Goal: Task Accomplishment & Management: Manage account settings

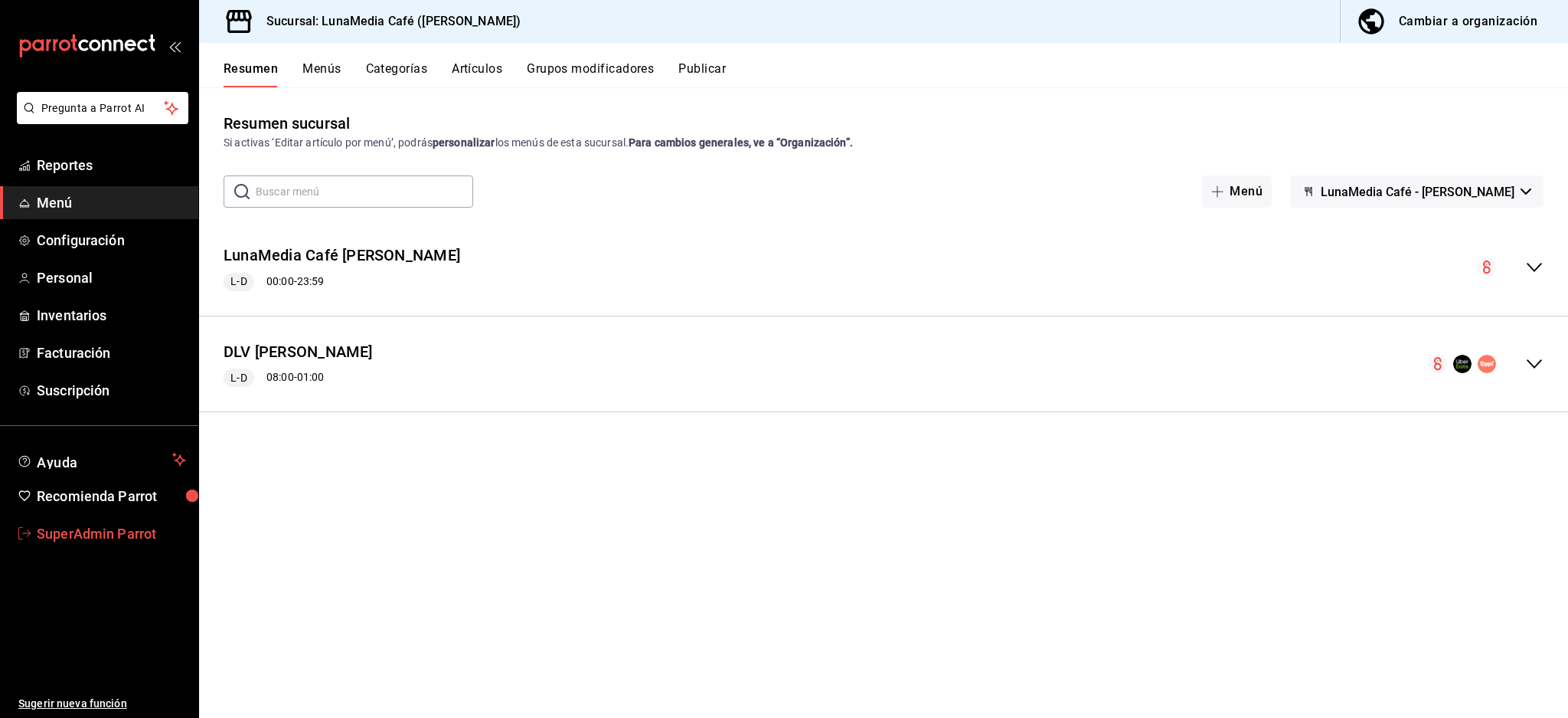
click at [80, 517] on link "SuperAdmin Parrot" at bounding box center [99, 533] width 198 height 33
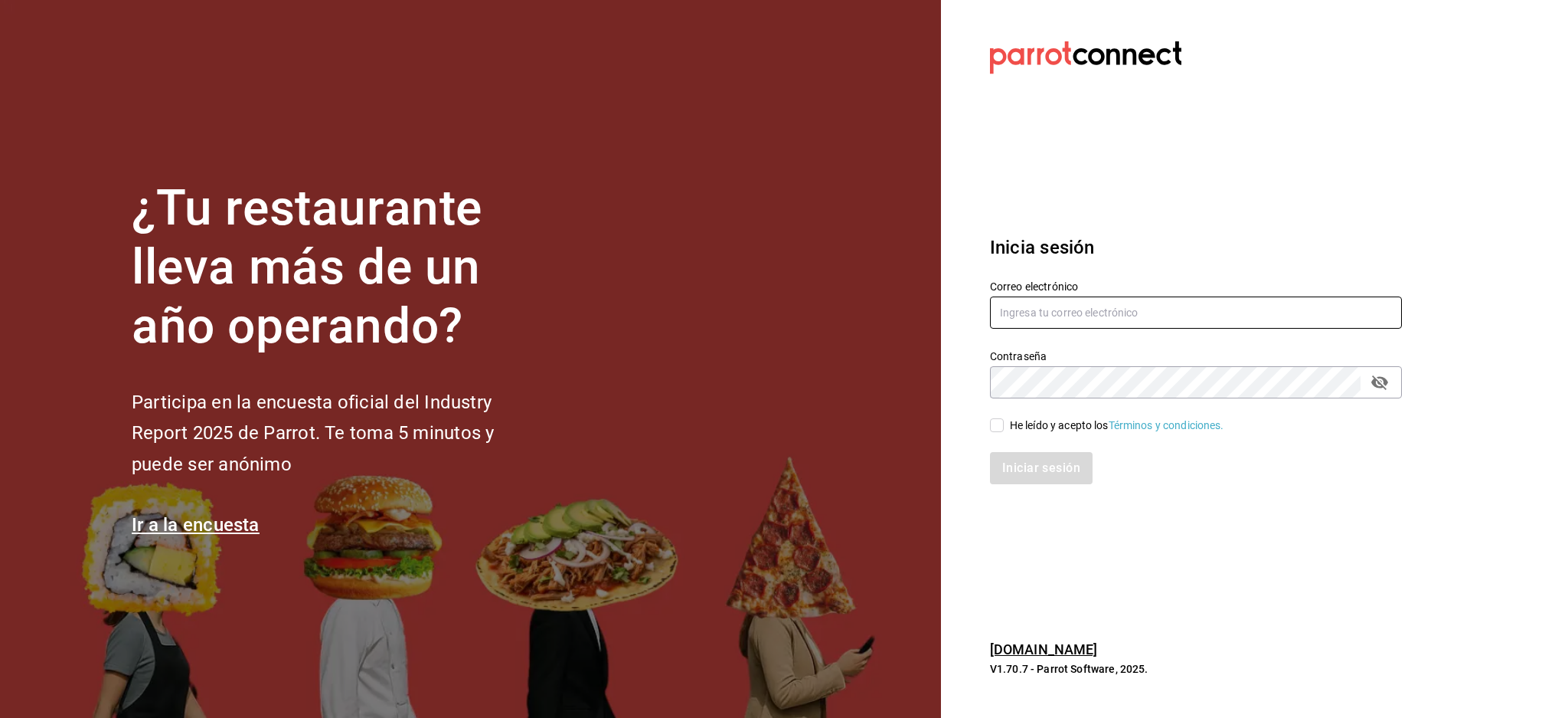
click at [1066, 304] on input "text" at bounding box center [1195, 312] width 411 height 32
paste input "chilaquilesponcho@jal.com"
type input "chilaquilesponcho@jal.com"
click at [1068, 424] on div "He leído y acepto los Términos y condiciones." at bounding box center [1117, 425] width 214 height 16
click at [1004, 424] on input "He leído y acepto los Términos y condiciones." at bounding box center [996, 425] width 14 height 14
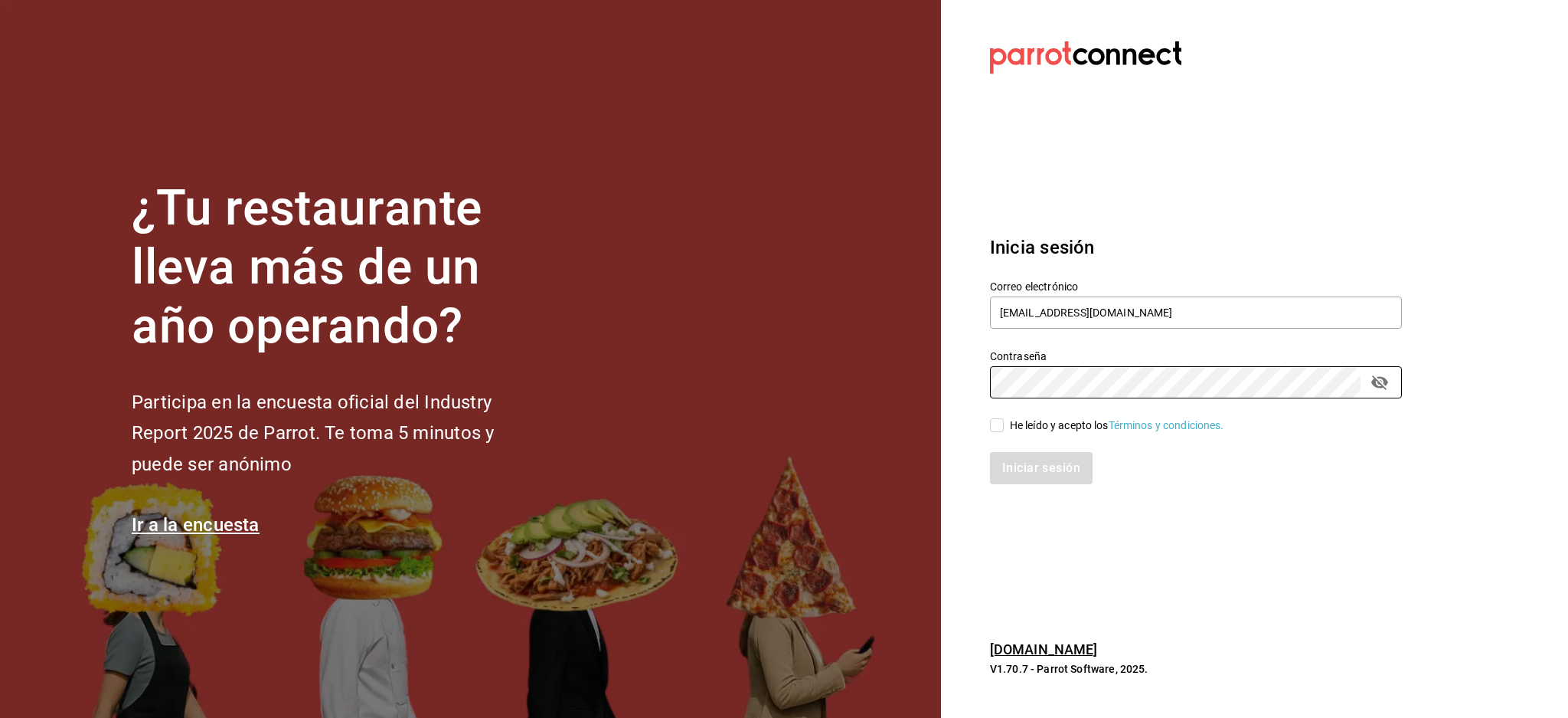
checkbox input "true"
click at [1056, 464] on button "Iniciar sesión" at bounding box center [1042, 468] width 104 height 32
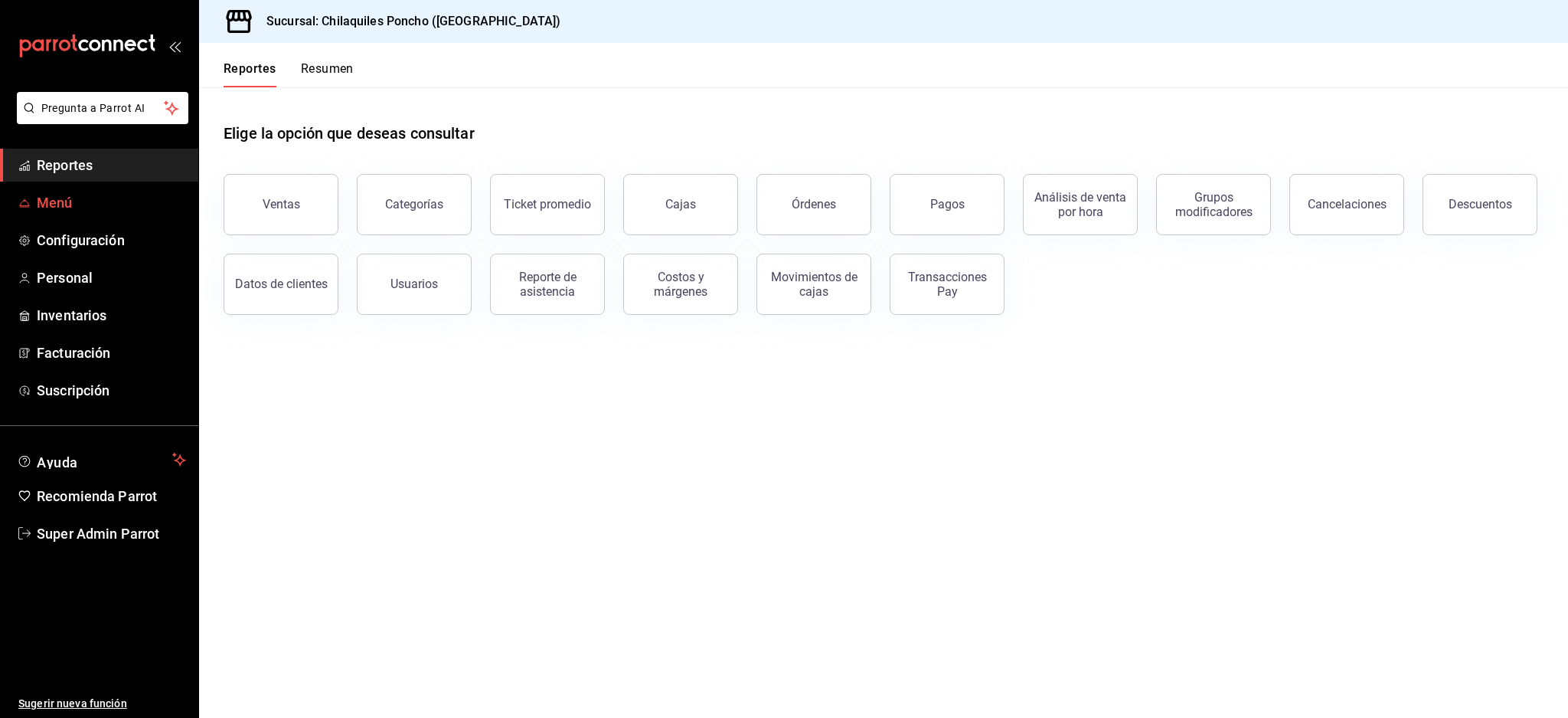
click at [65, 201] on span "Menú" at bounding box center [111, 203] width 149 height 21
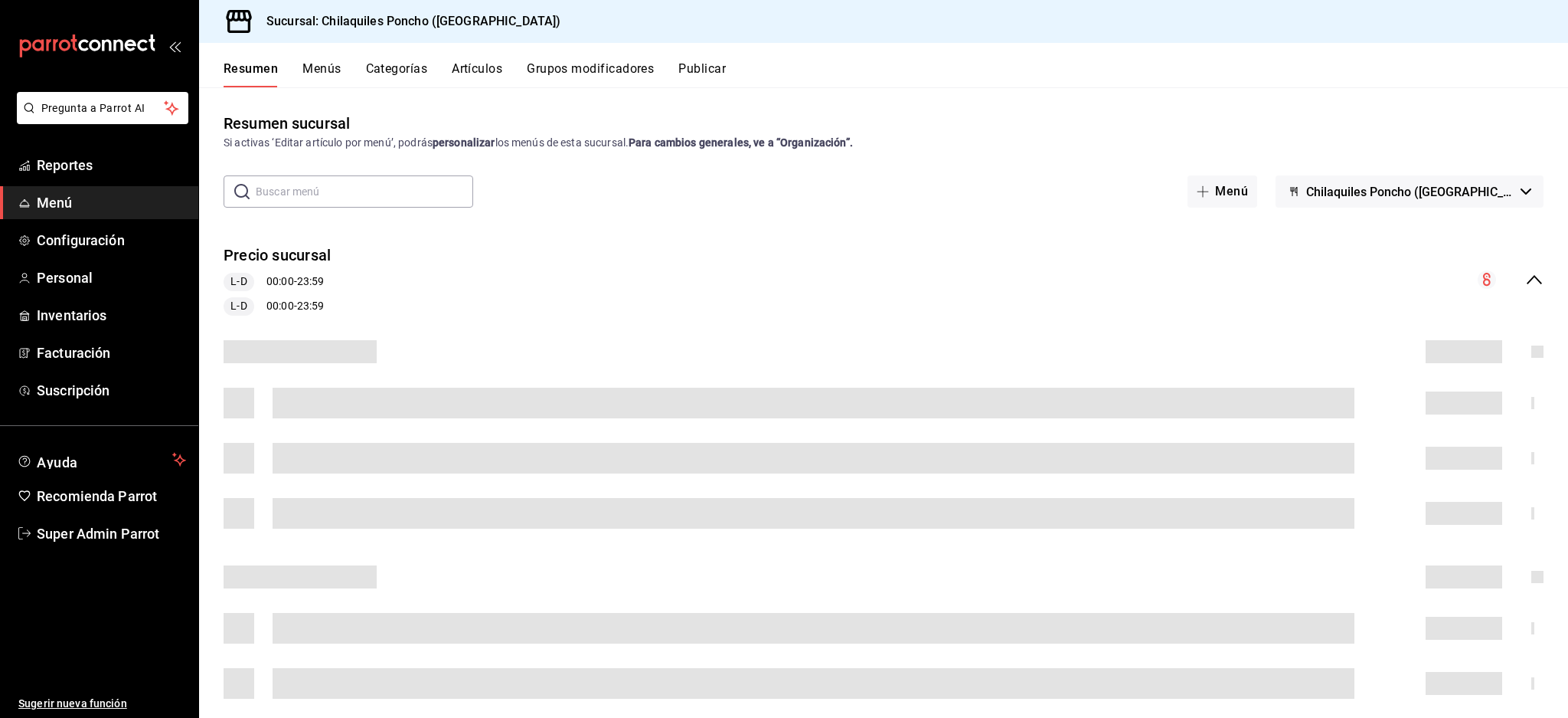
click at [1539, 262] on div "Precio sucursal L-D 00:00 - 23:59 L-D 00:00 - 23:59" at bounding box center [884, 280] width 1369 height 96
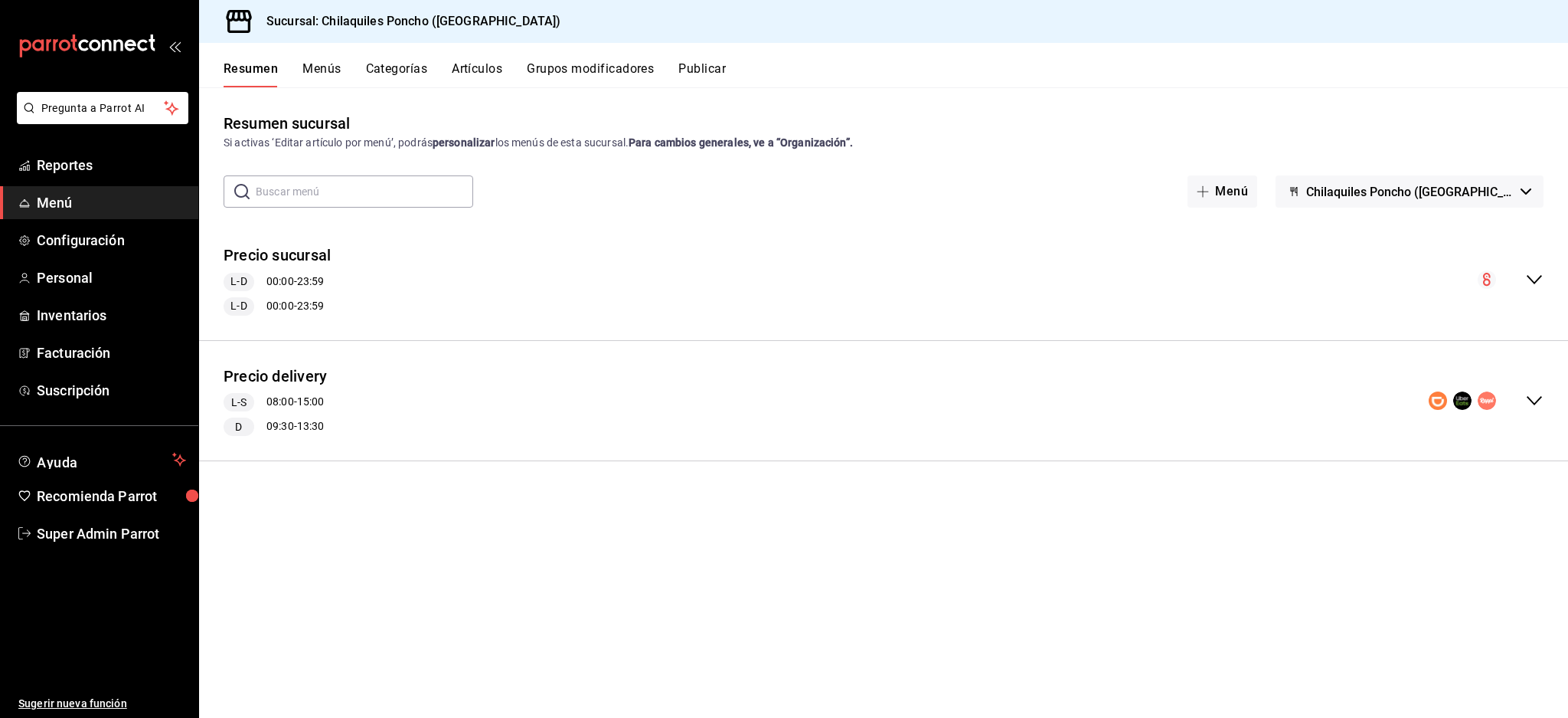
click at [1538, 263] on div "Precio sucursal L-D 00:00 - 23:59 L-D 00:00 - 23:59" at bounding box center [884, 280] width 1369 height 96
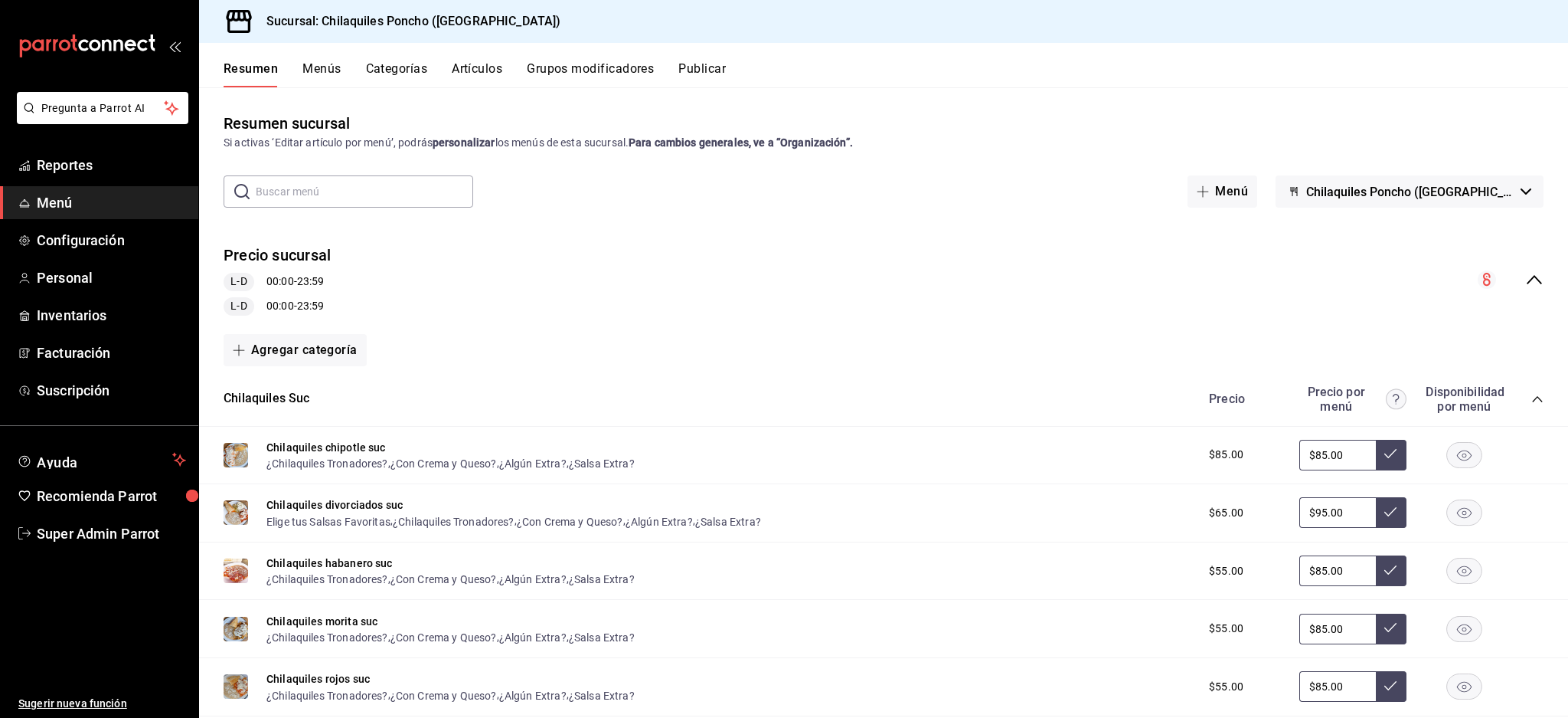
drag, startPoint x: 1528, startPoint y: 399, endPoint x: 1521, endPoint y: 400, distance: 7.1
click at [1526, 400] on div "Chilaquiles Suc Precio Precio por menú Disponibilidad por menú" at bounding box center [884, 398] width 1369 height 54
click at [1531, 400] on icon "collapse-category-row" at bounding box center [1537, 398] width 12 height 12
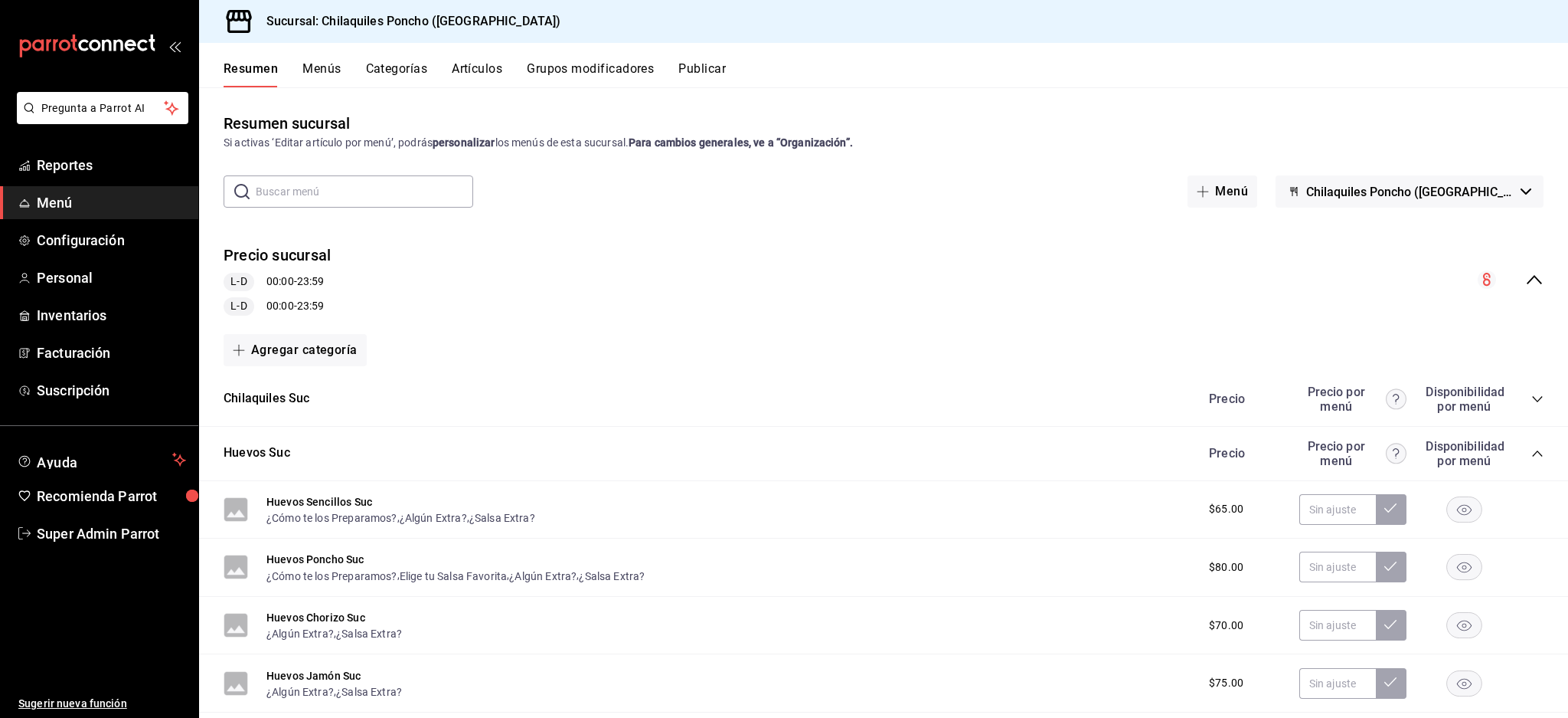
click at [1531, 454] on icon "collapse-category-row" at bounding box center [1537, 453] width 12 height 12
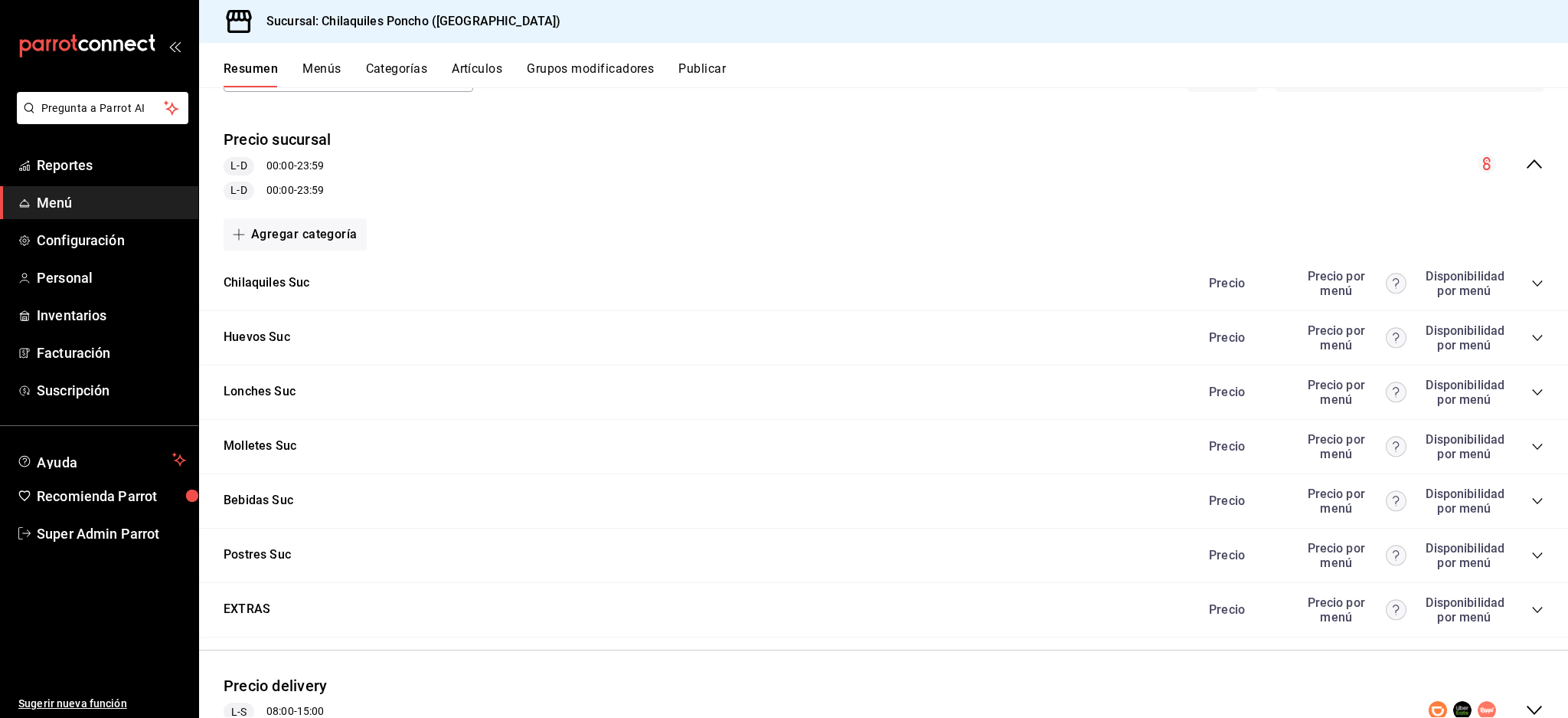
scroll to position [202, 0]
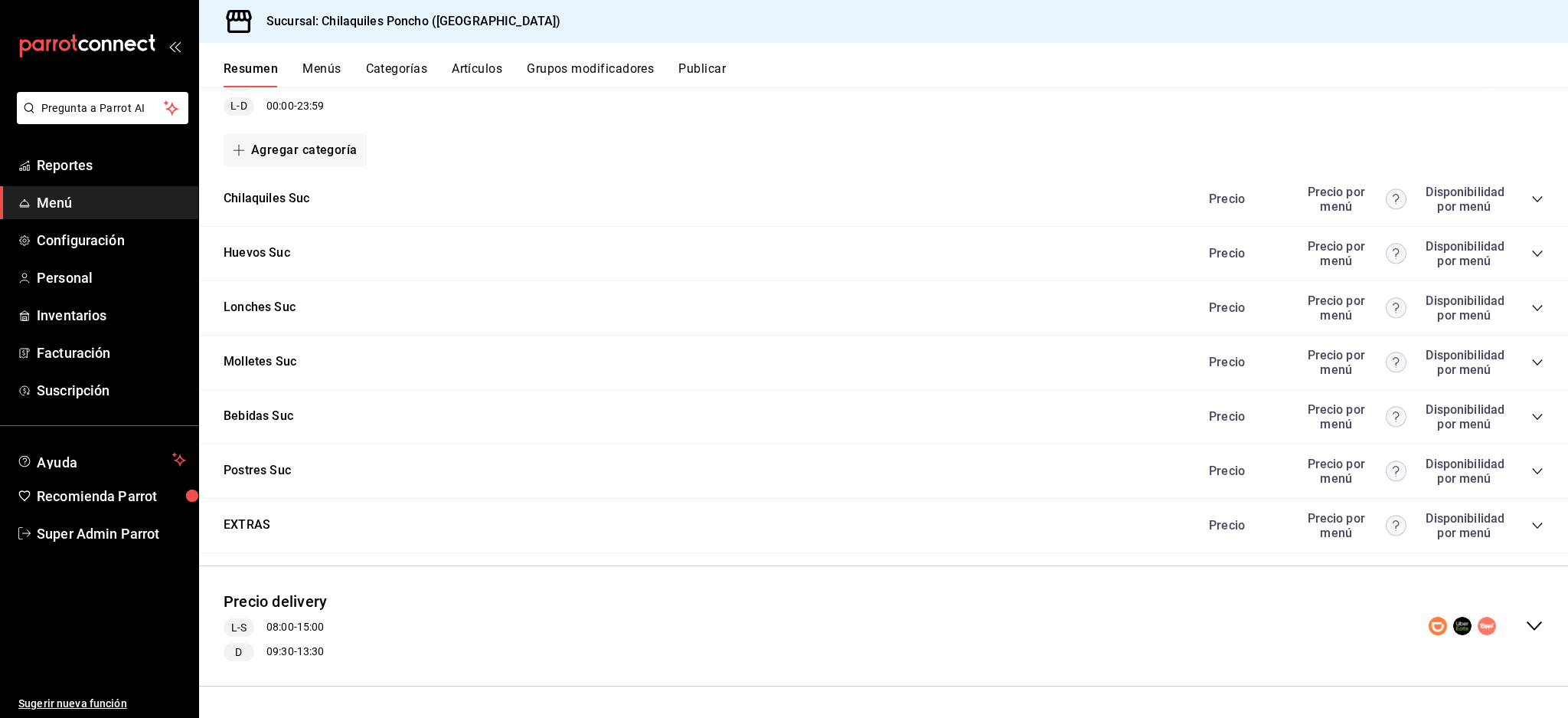
click at [1531, 524] on icon "collapse-category-row" at bounding box center [1537, 525] width 12 height 12
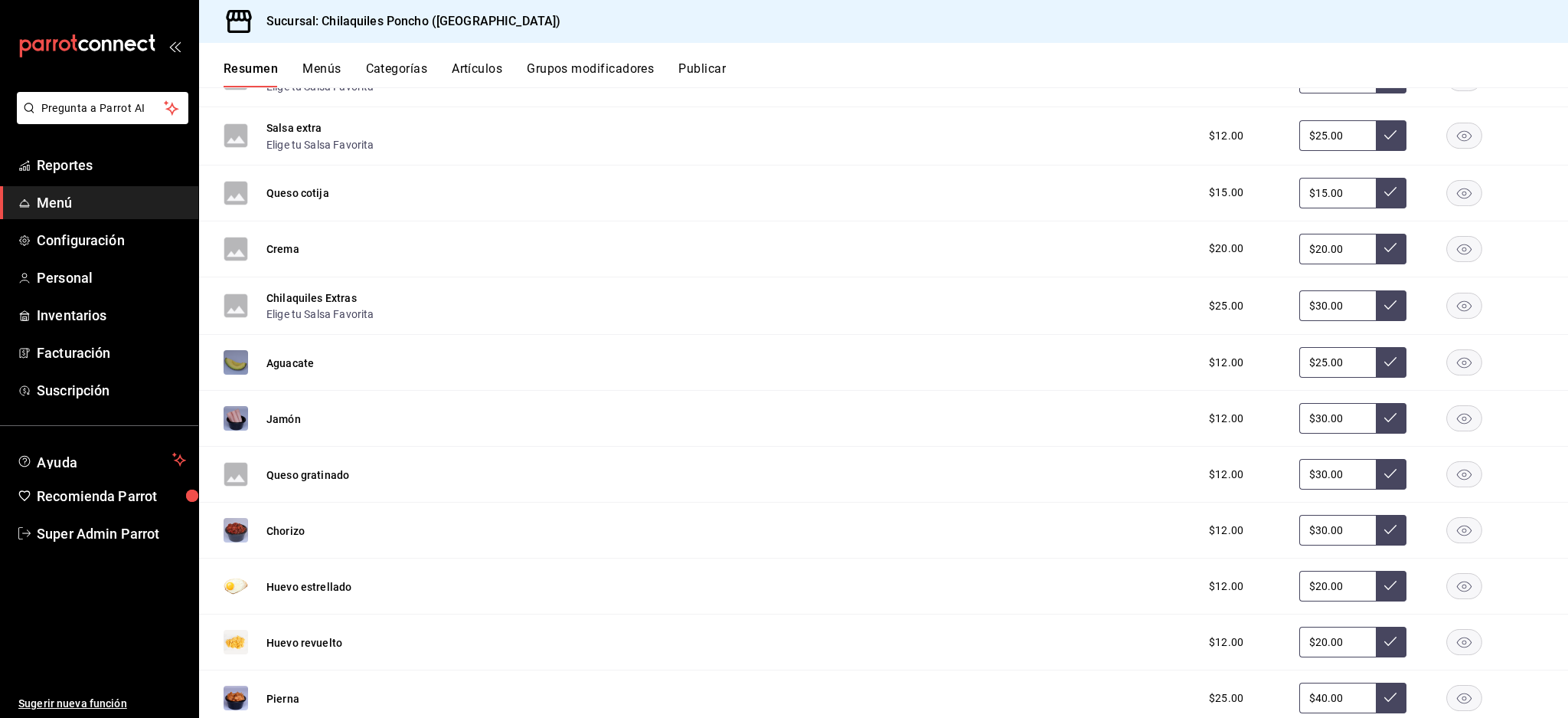
scroll to position [1227, 0]
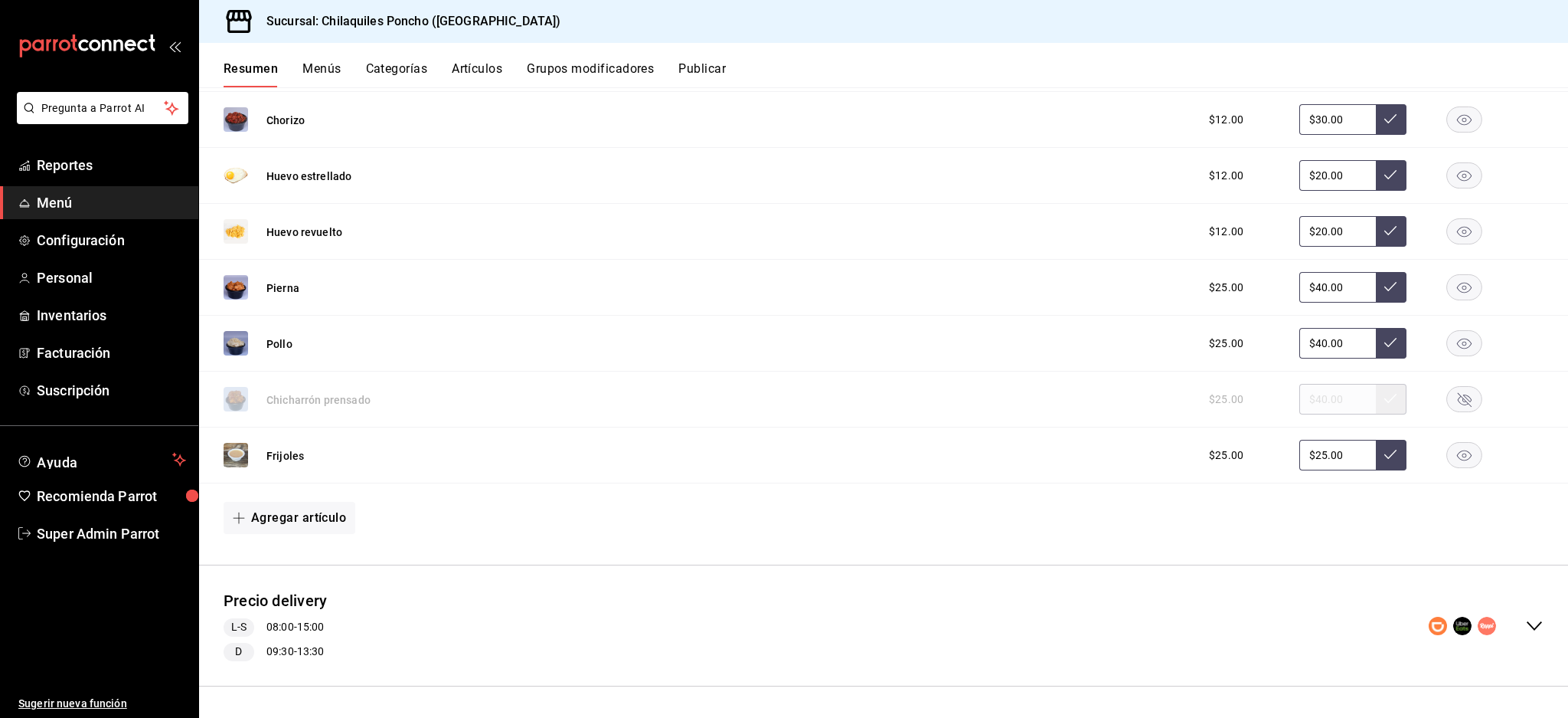
click at [1447, 402] on rect "button" at bounding box center [1464, 399] width 35 height 26
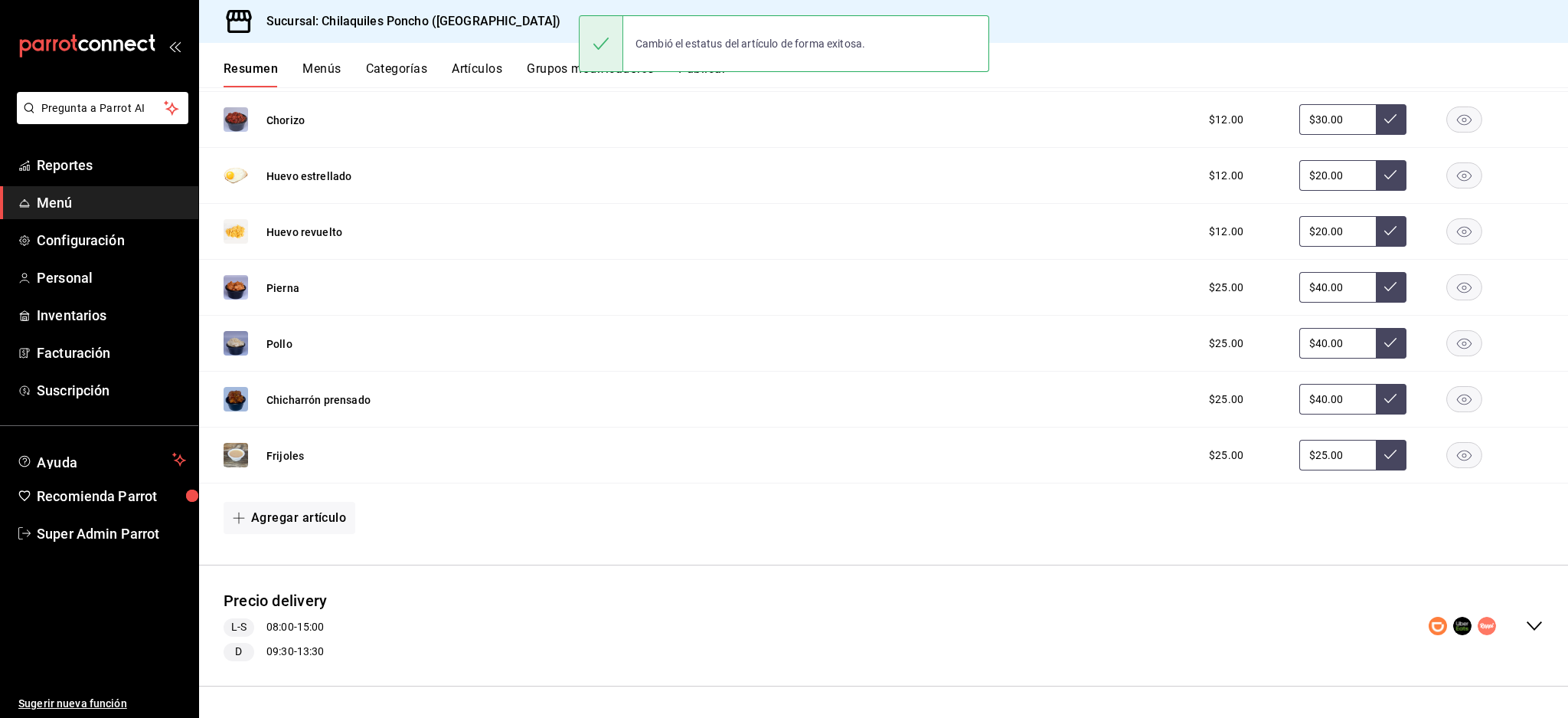
click at [718, 75] on div "Cambió el estatus del artículo de forma exitosa." at bounding box center [783, 43] width 410 height 65
click at [715, 81] on button "Publicar" at bounding box center [702, 74] width 47 height 26
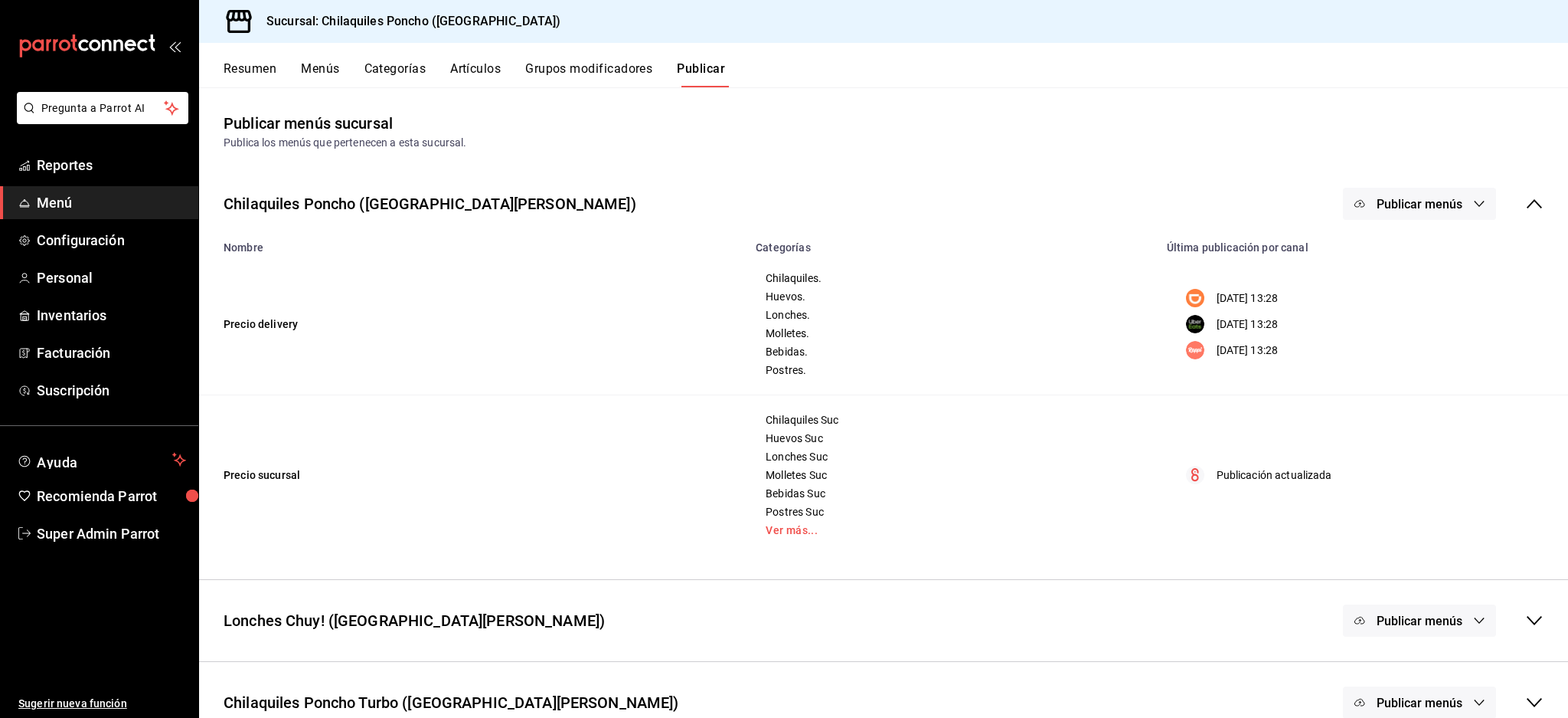
click at [1421, 205] on span "Publicar menús" at bounding box center [1419, 204] width 85 height 14
click at [1397, 377] on span "Punto de venta" at bounding box center [1427, 382] width 74 height 16
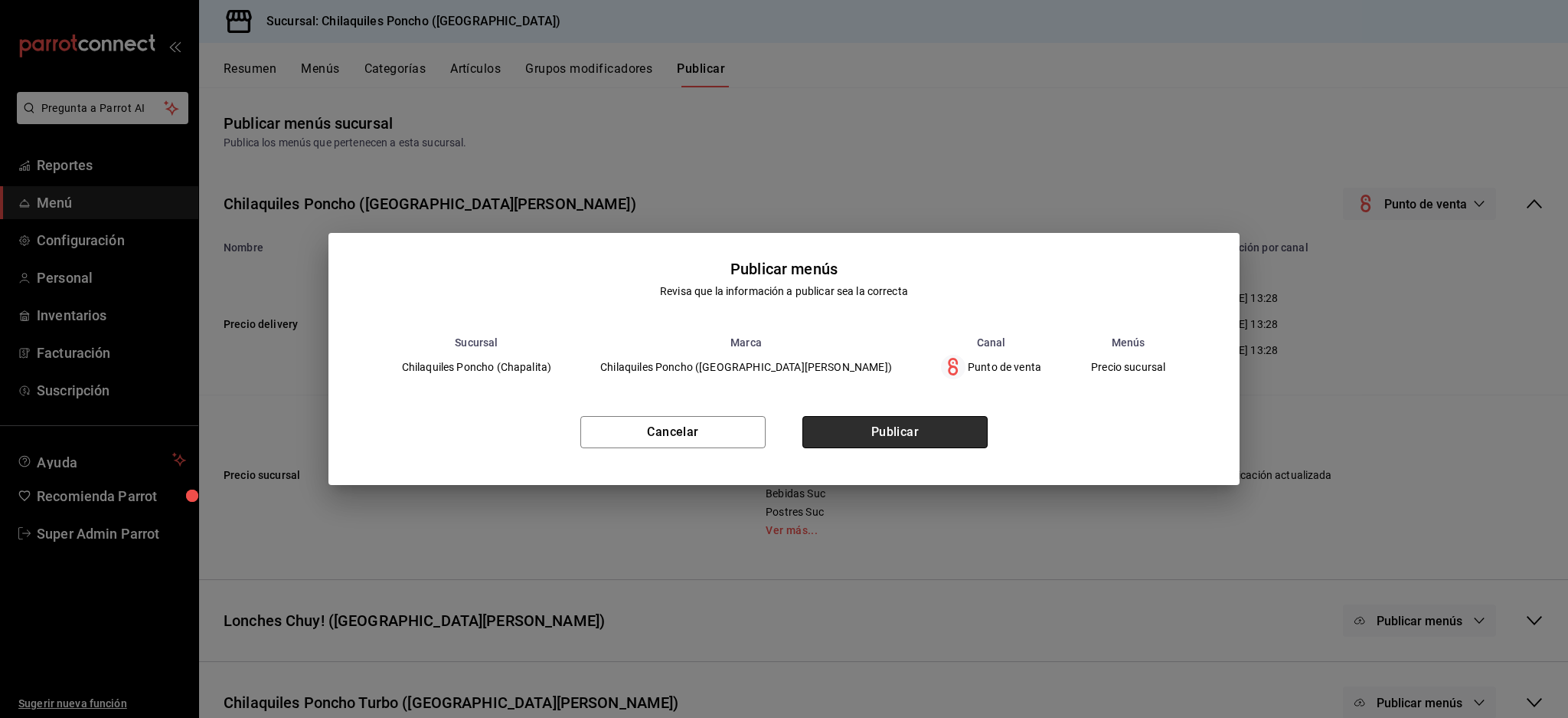
click at [893, 439] on button "Publicar" at bounding box center [894, 432] width 185 height 32
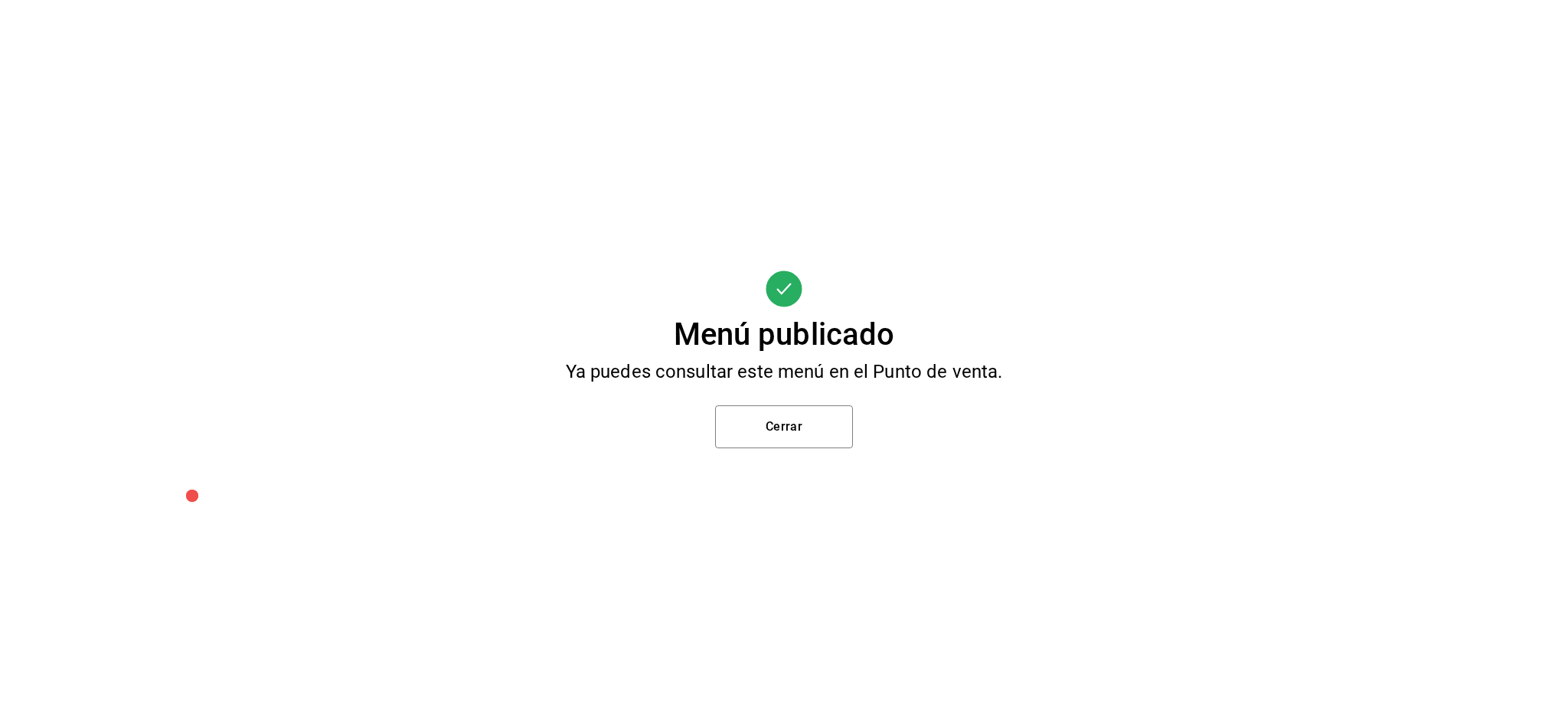
click at [787, 403] on div "Menú publicado Ya puedes consultar este menú en el Punto de venta. Cerrar" at bounding box center [784, 359] width 1568 height 718
click at [788, 414] on button "Cerrar" at bounding box center [783, 426] width 137 height 43
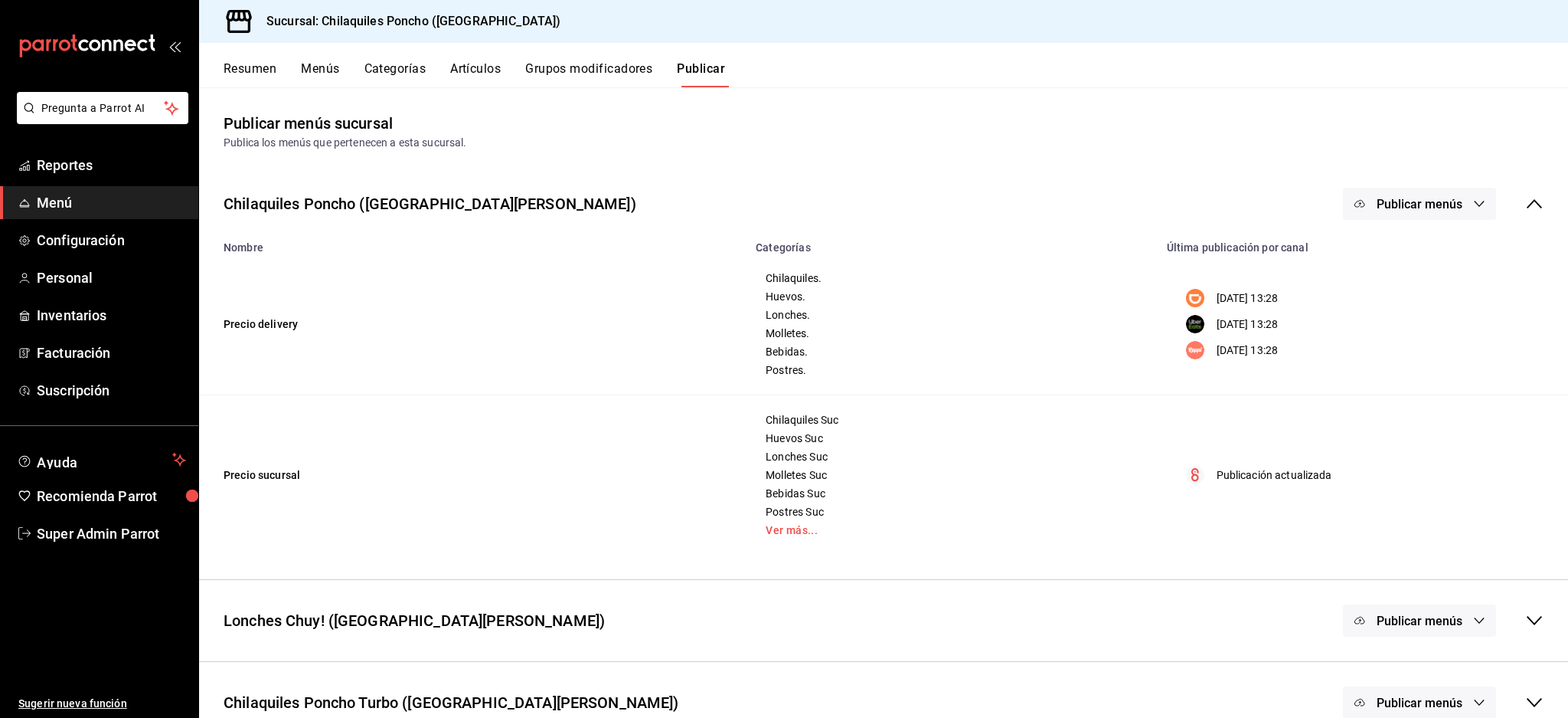
click at [581, 60] on div "Resumen Menús Categorías Artículos Grupos modificadores Publicar" at bounding box center [884, 64] width 1369 height 45
click at [580, 71] on button "Grupos modificadores" at bounding box center [589, 74] width 127 height 26
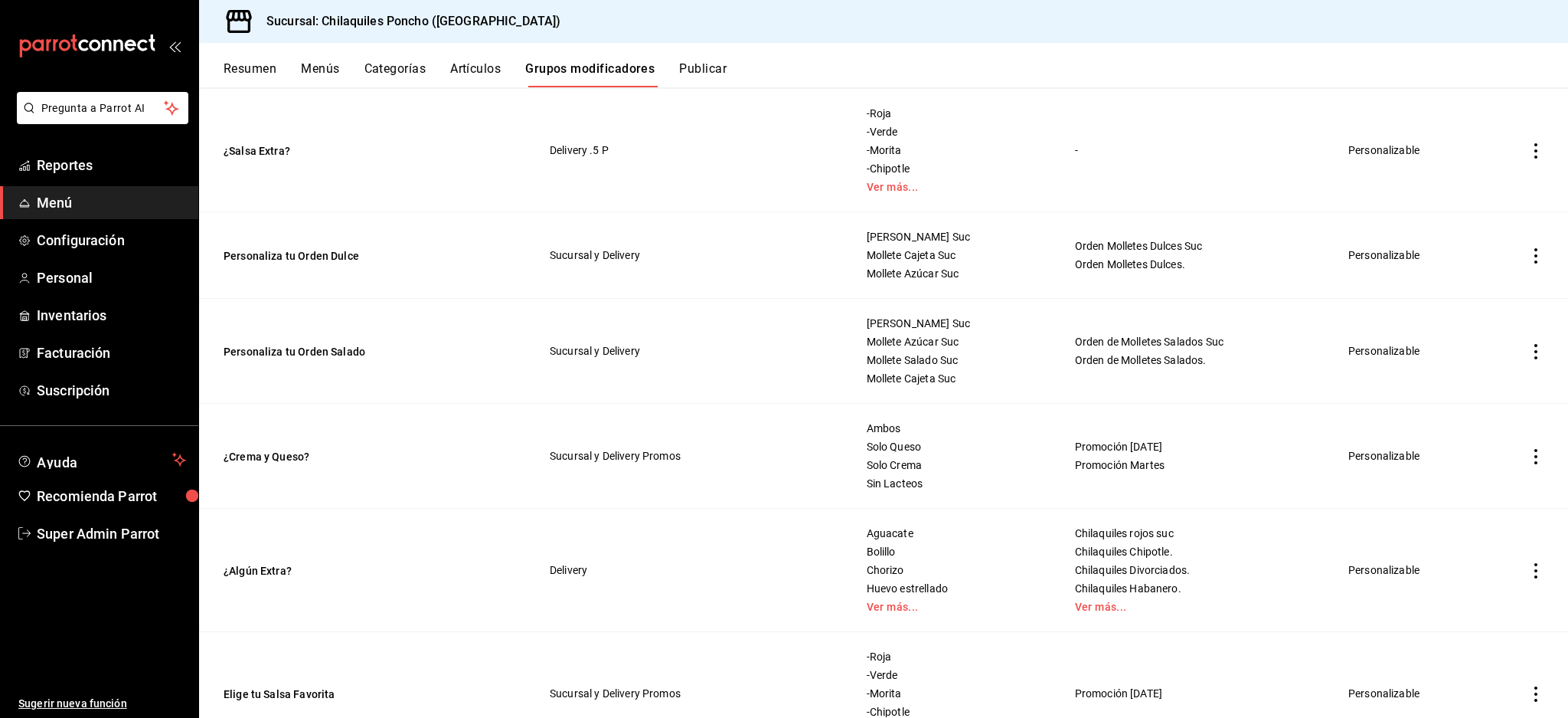
scroll to position [306, 0]
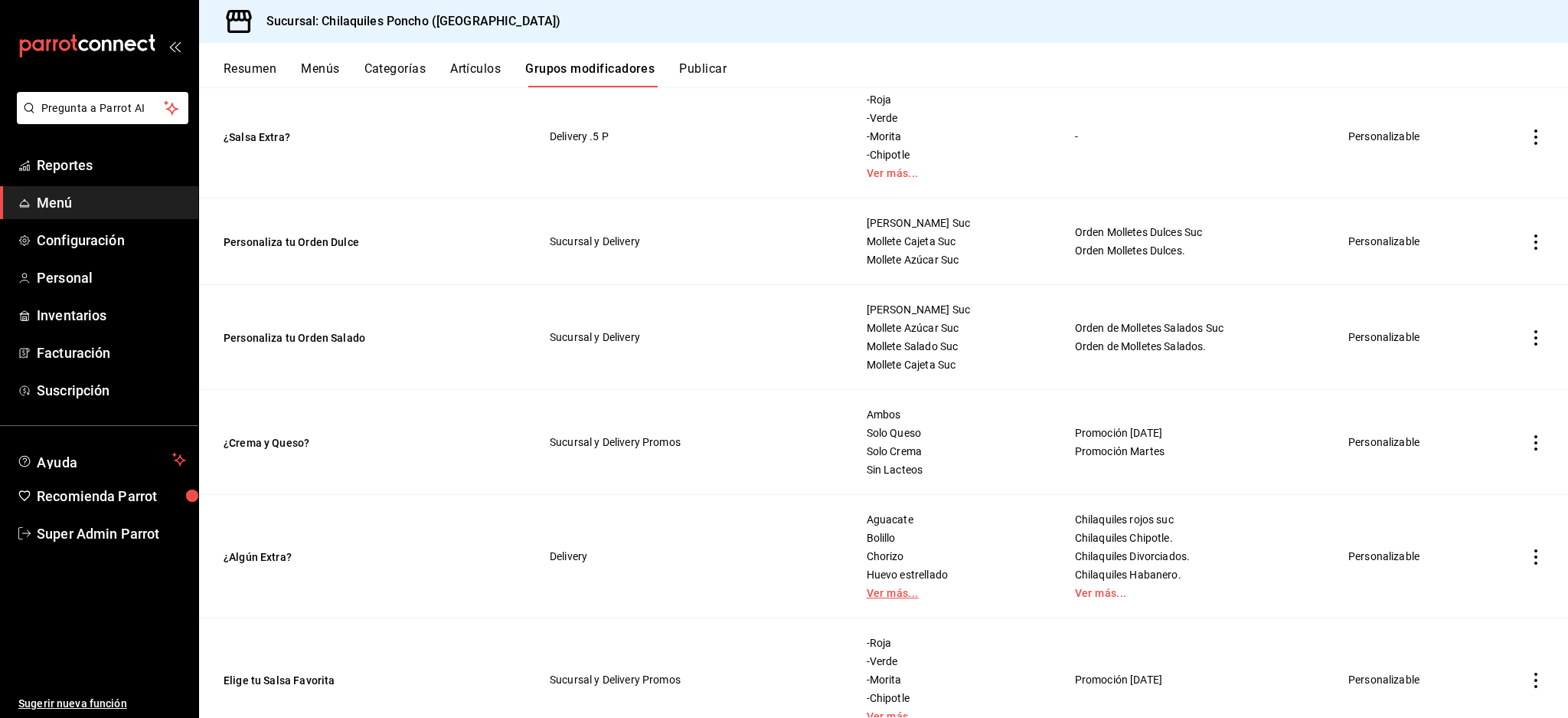
click at [879, 591] on link "Ver más..." at bounding box center [951, 592] width 170 height 10
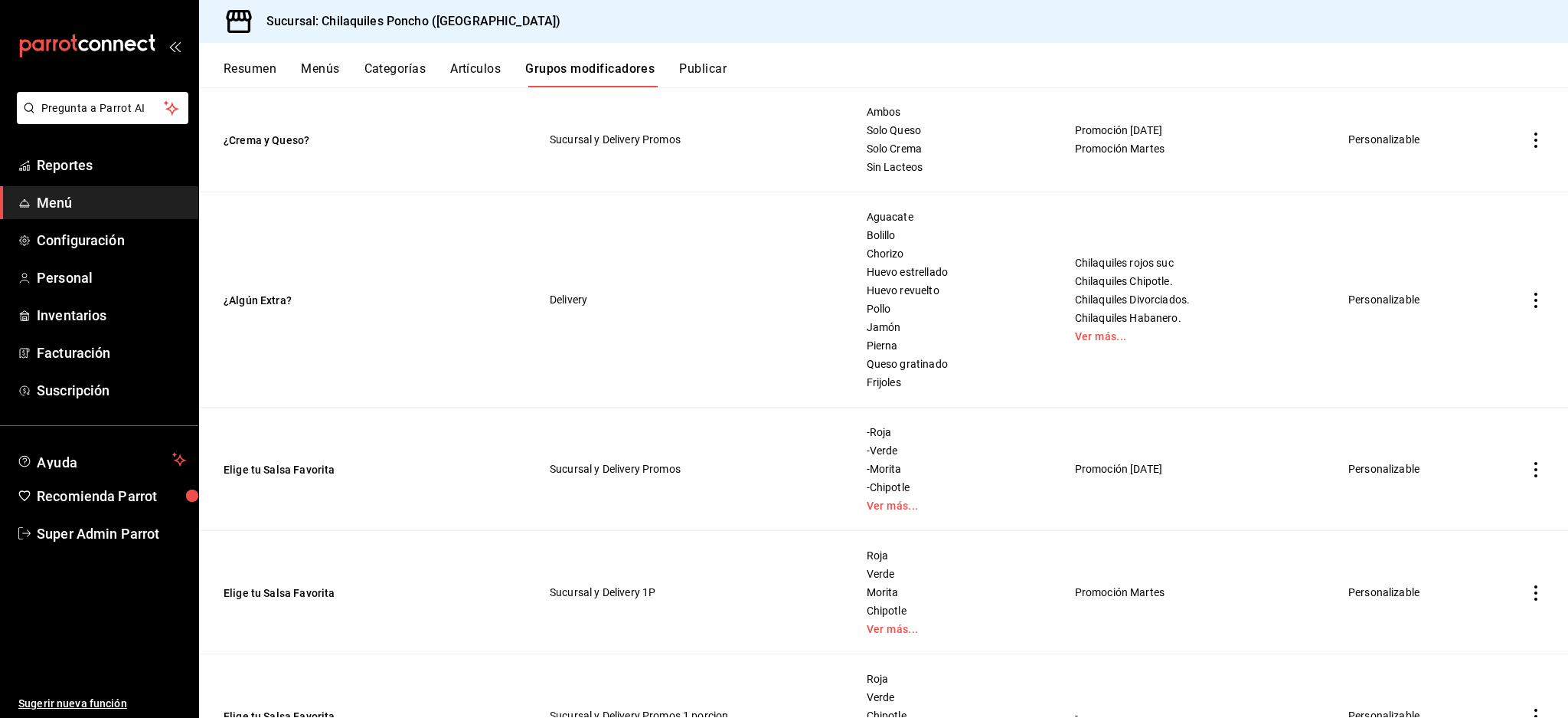
scroll to position [613, 0]
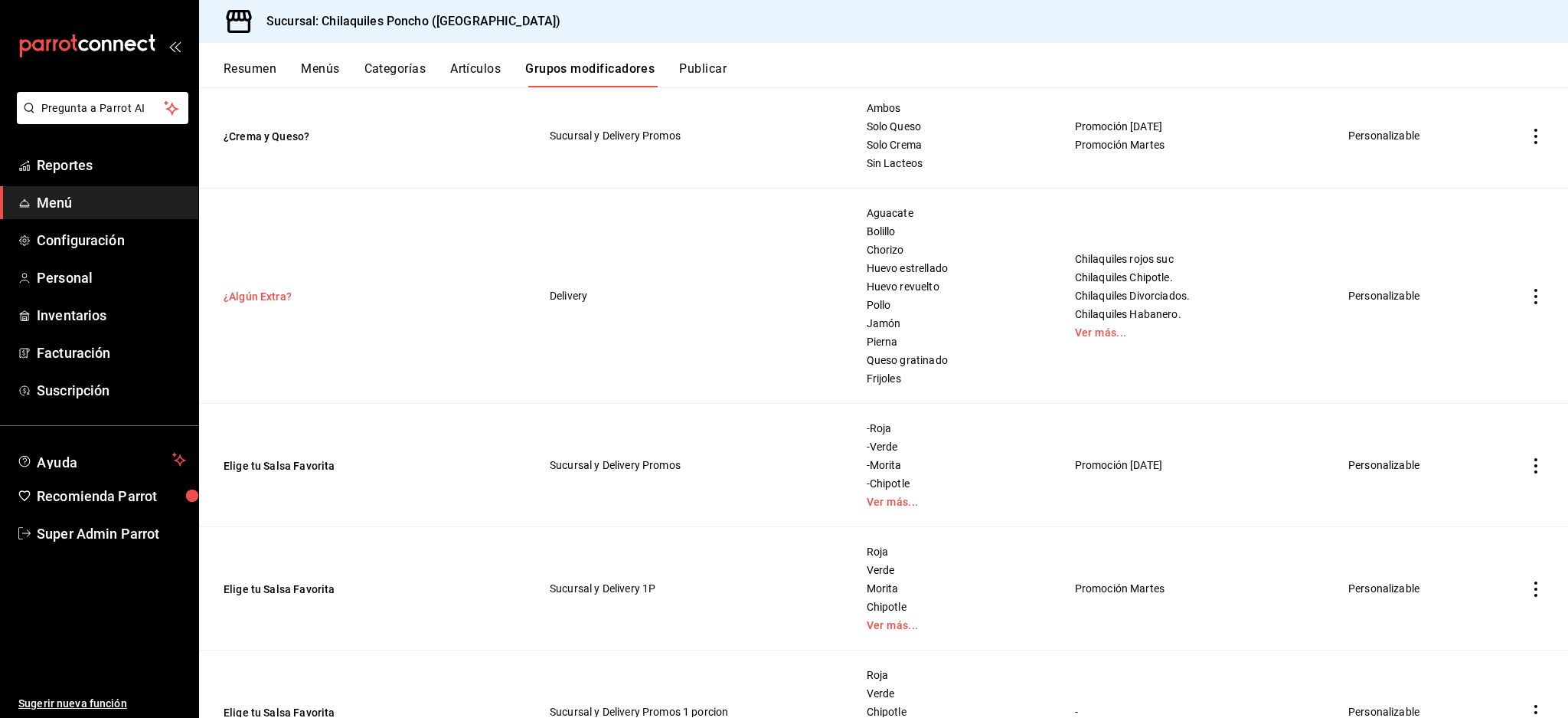
click at [267, 292] on button "¿Algún Extra?" at bounding box center [316, 296] width 184 height 15
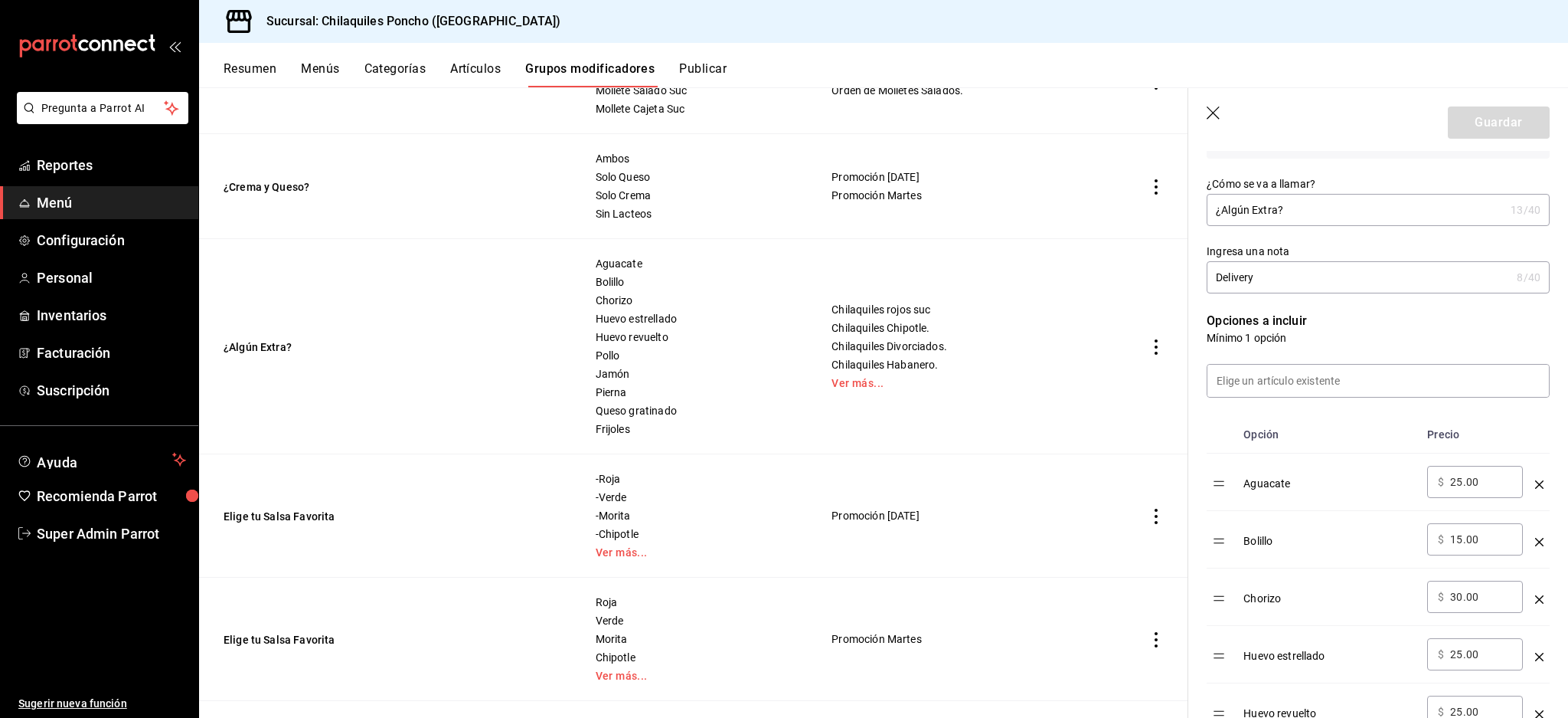
scroll to position [714, 0]
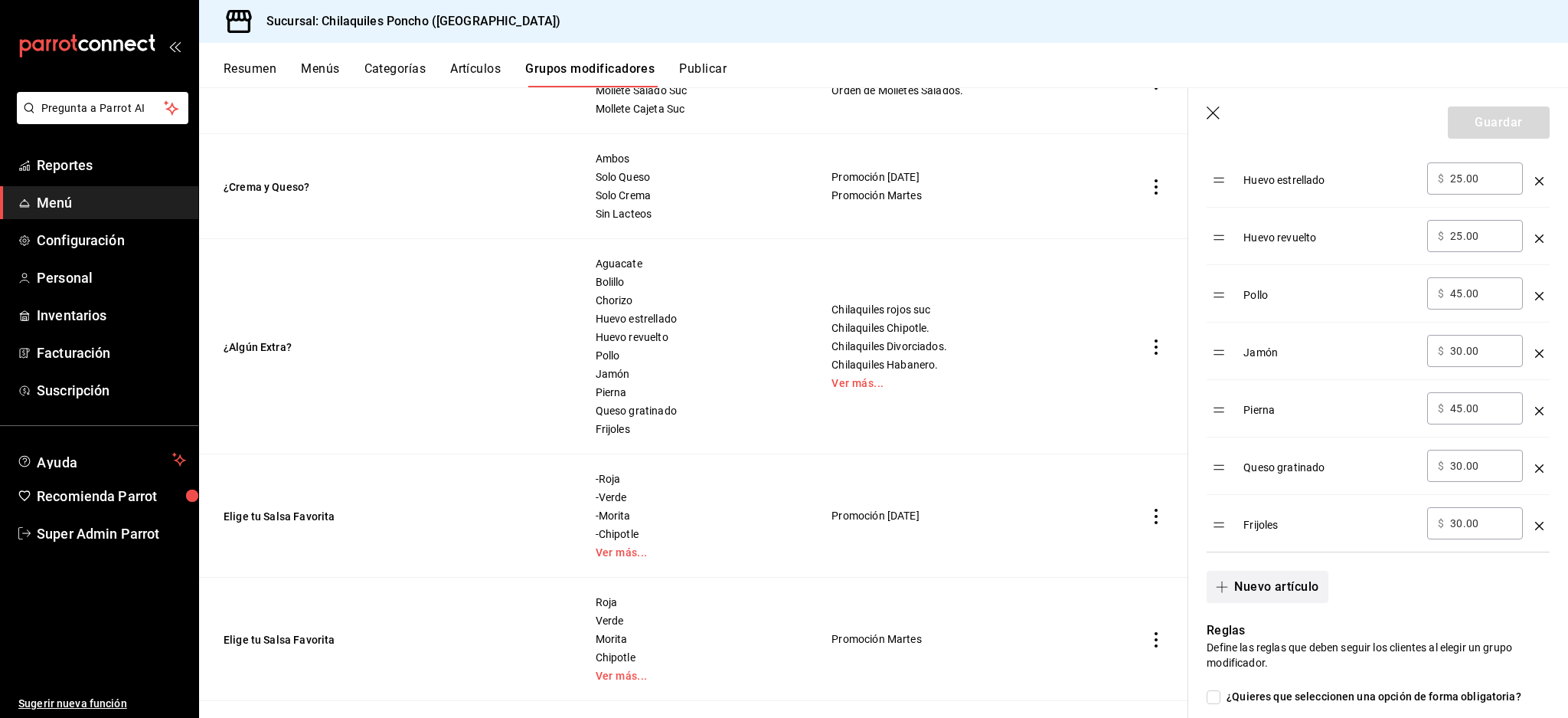
click at [1243, 595] on button "Nuevo artículo" at bounding box center [1267, 587] width 121 height 32
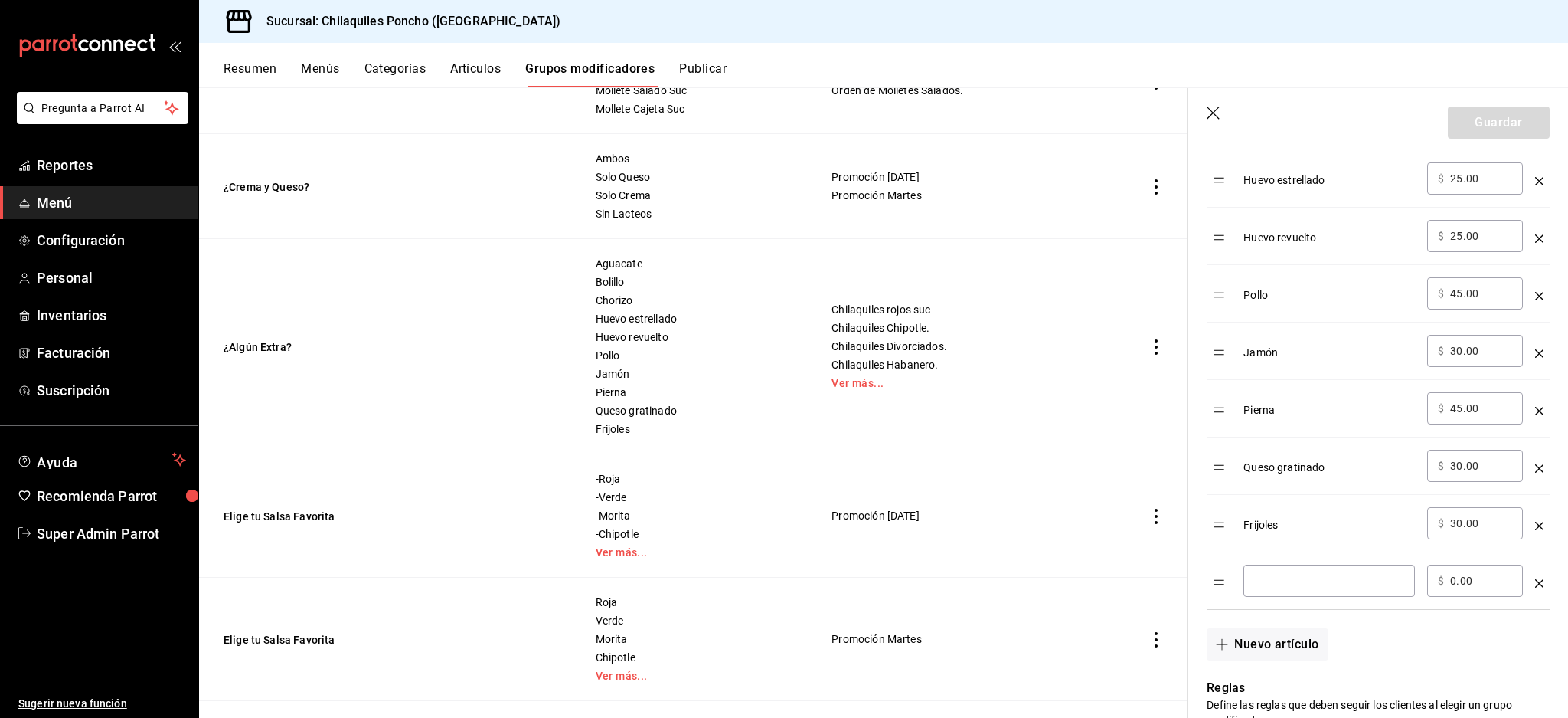
click at [1295, 591] on div "​" at bounding box center [1328, 580] width 172 height 32
type input "Chicharron Prensado"
type input "45.00"
click at [1476, 123] on button "Guardar" at bounding box center [1498, 122] width 101 height 32
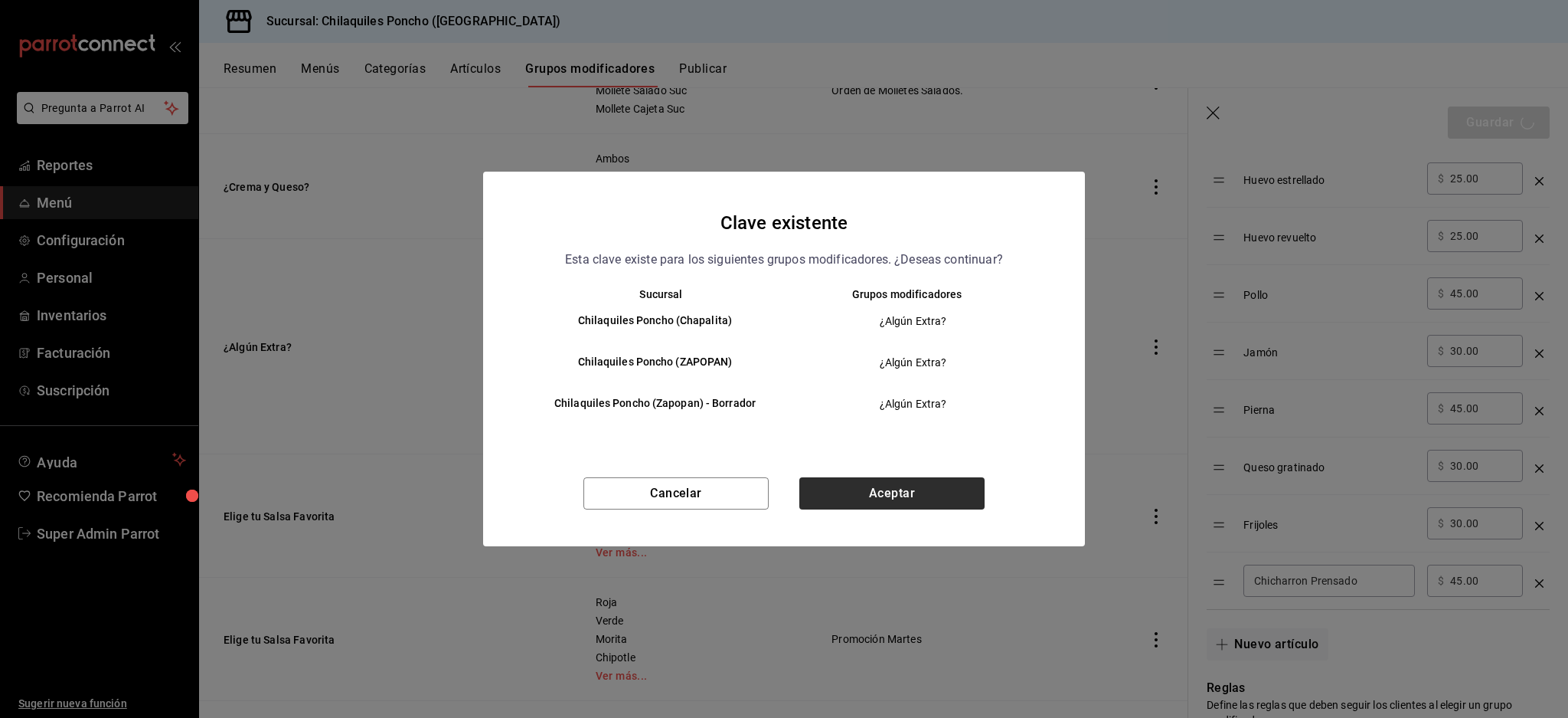
click at [920, 477] on div "Clave existente Esta clave existe para los siguientes grupos modificadores. ¿De…" at bounding box center [784, 359] width 602 height 375
click at [917, 514] on div "Cancelar Aceptar" at bounding box center [784, 511] width 602 height 69
click at [921, 495] on button "Aceptar" at bounding box center [891, 493] width 185 height 32
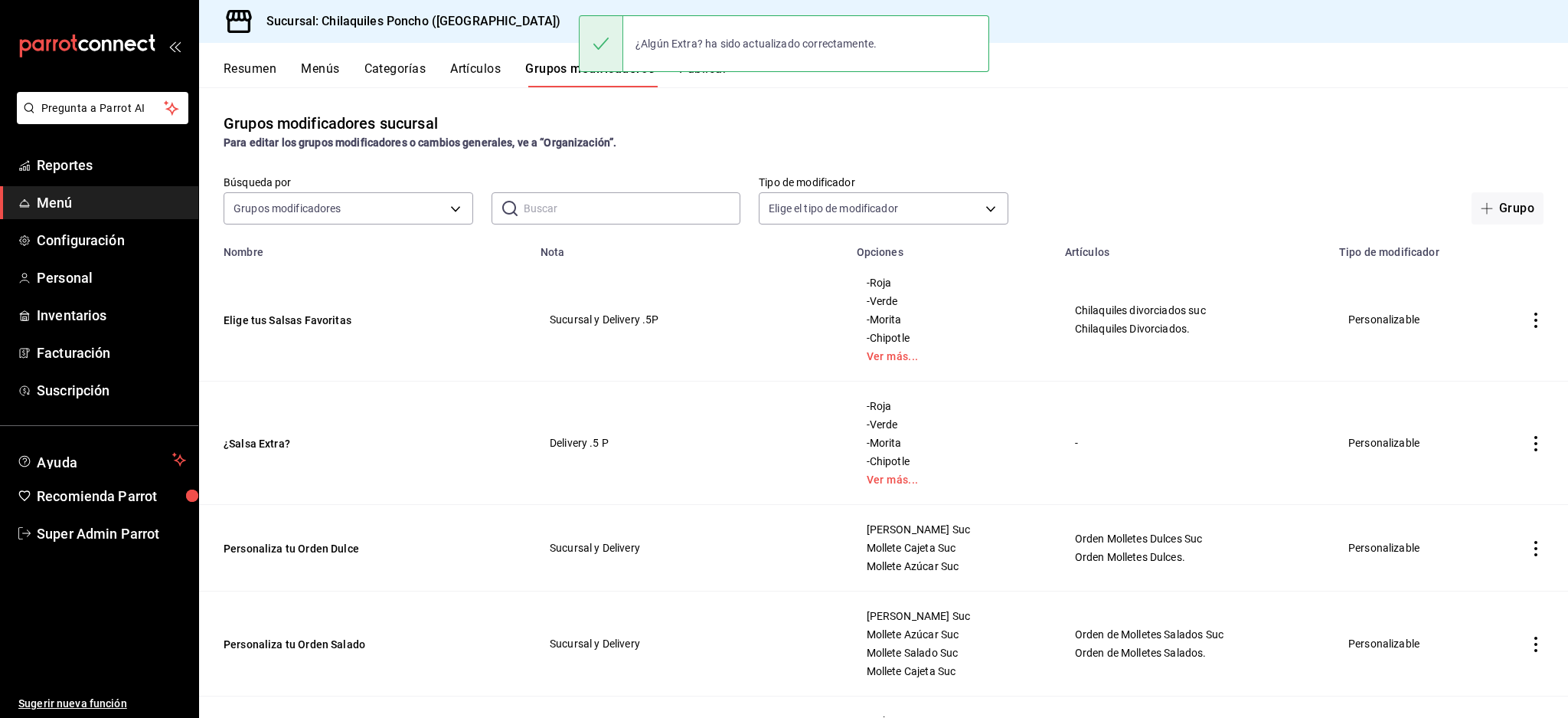
drag, startPoint x: 761, startPoint y: 82, endPoint x: 705, endPoint y: 83, distance: 56.0
click at [761, 82] on div "Resumen Menús Categorías Artículos Grupos modificadores Publicar" at bounding box center [896, 74] width 1344 height 26
click at [705, 83] on button "Publicar" at bounding box center [702, 74] width 47 height 26
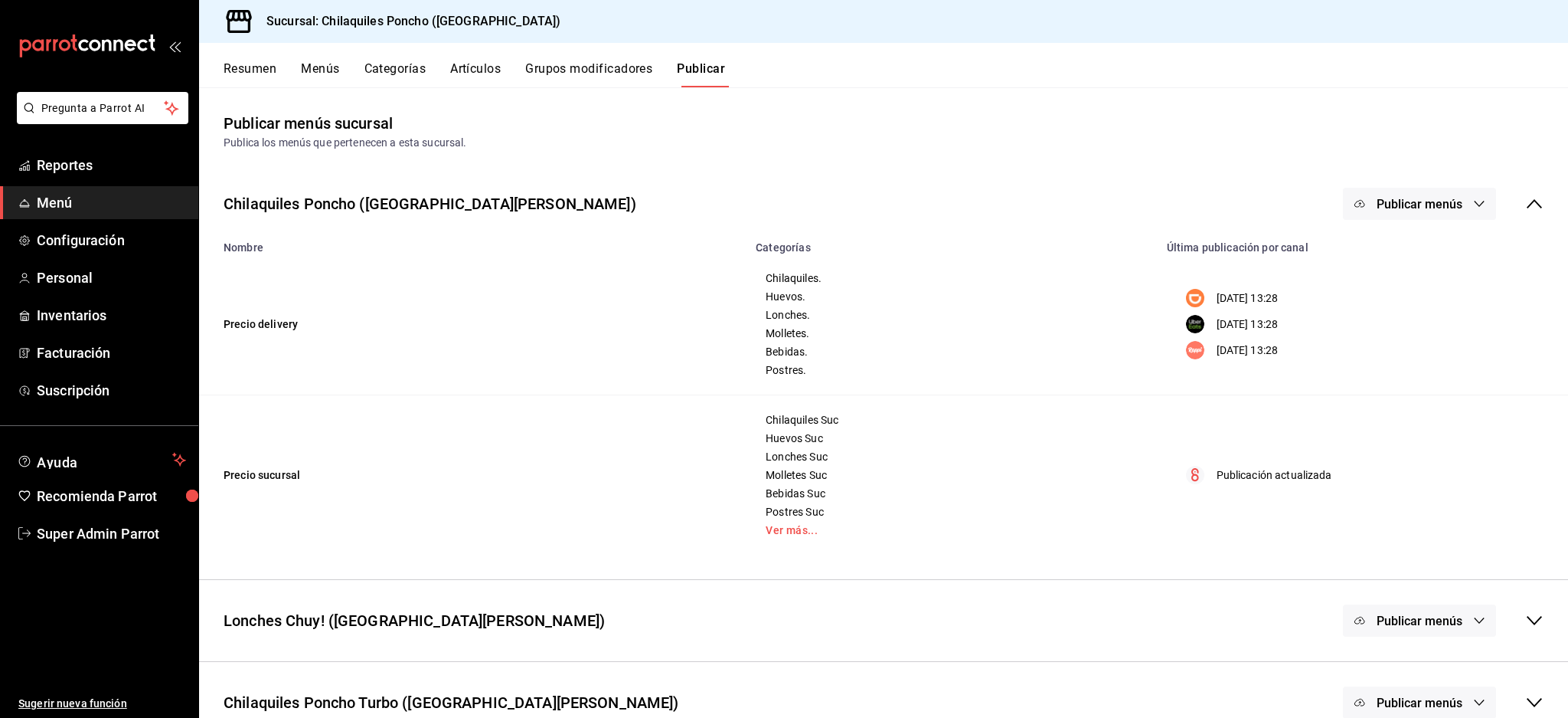
click at [1390, 213] on button "Publicar menús" at bounding box center [1418, 204] width 153 height 32
click at [1394, 297] on span "Uber Eats" at bounding box center [1427, 296] width 74 height 16
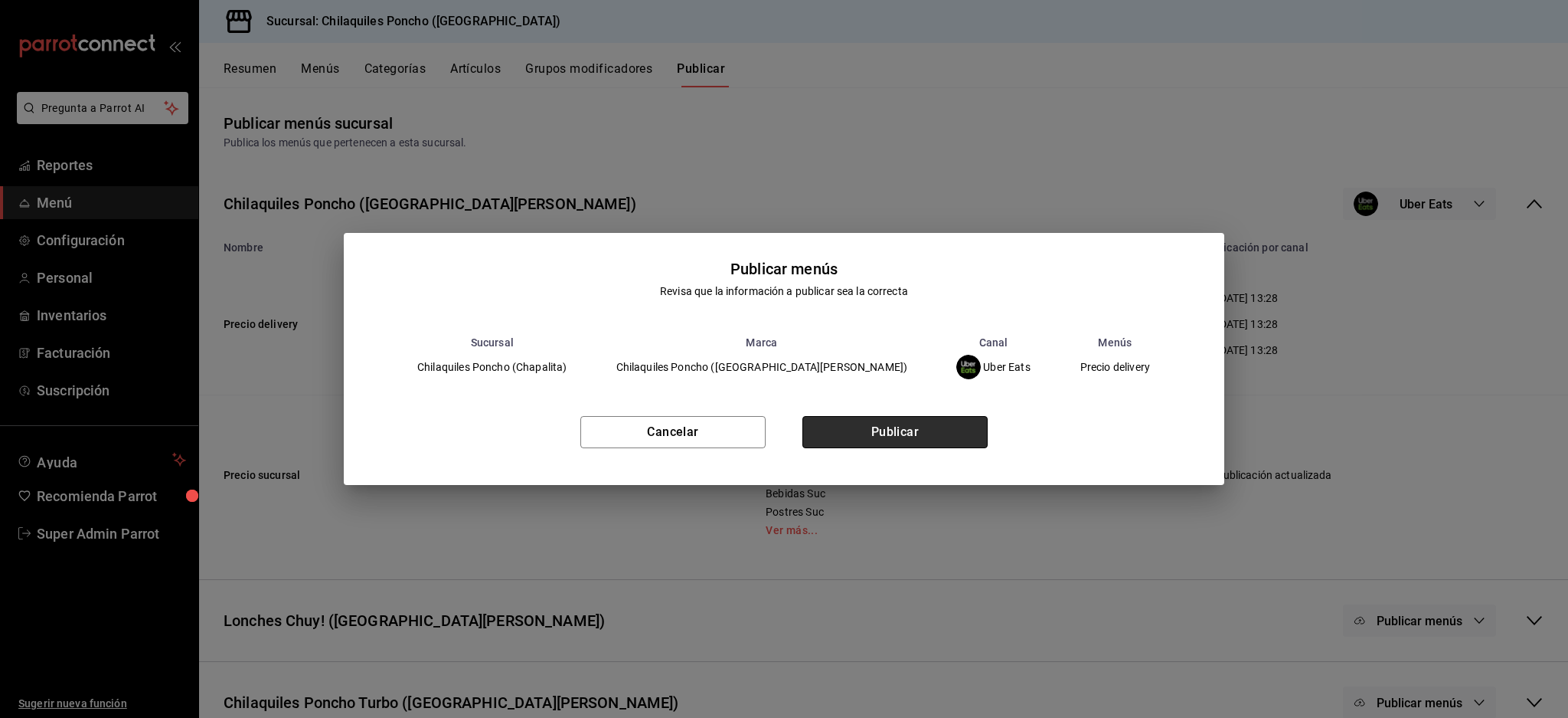
click at [923, 441] on button "Publicar" at bounding box center [894, 432] width 185 height 32
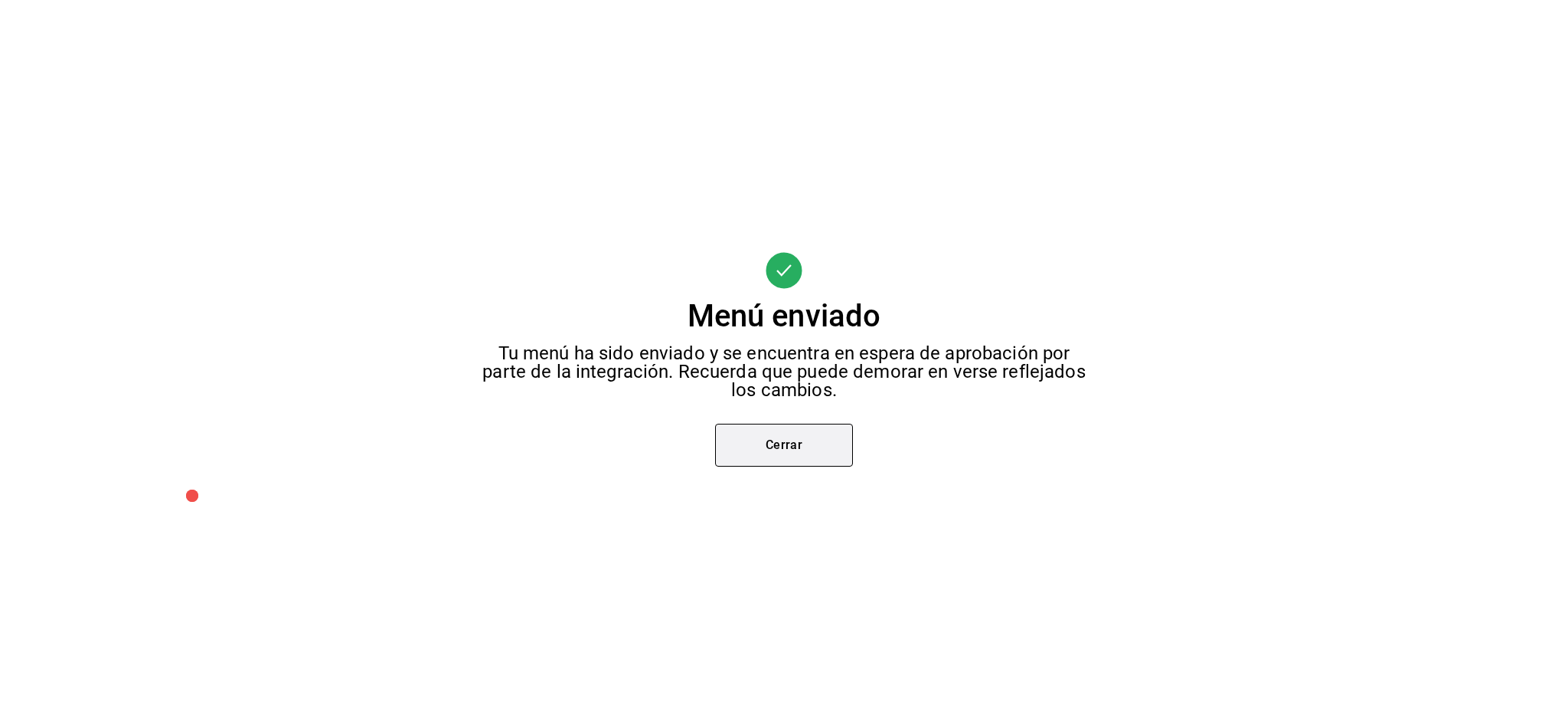
click at [794, 453] on button "Cerrar" at bounding box center [783, 445] width 137 height 43
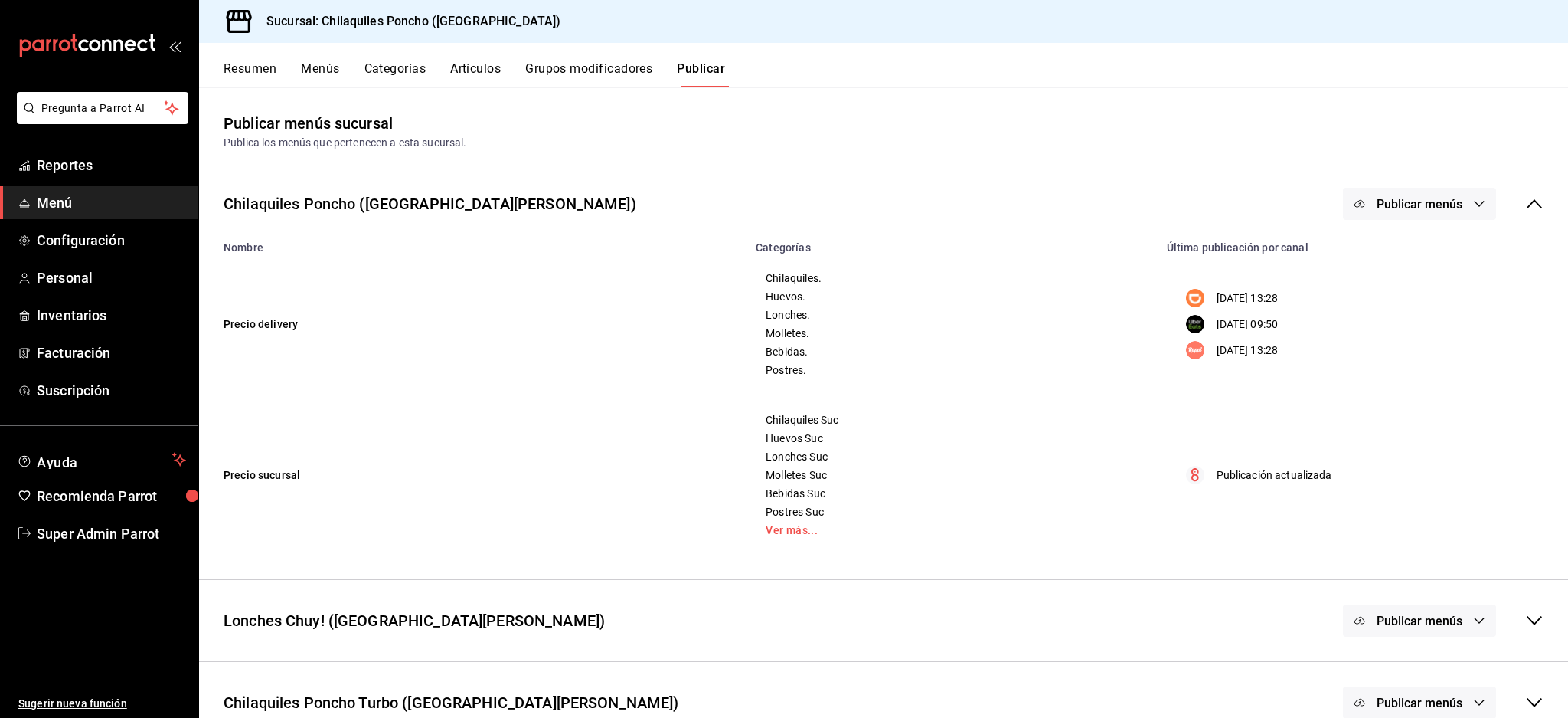
click at [1394, 201] on span "Publicar menús" at bounding box center [1419, 204] width 85 height 14
click at [1413, 247] on span "DiDi Food" at bounding box center [1427, 253] width 74 height 16
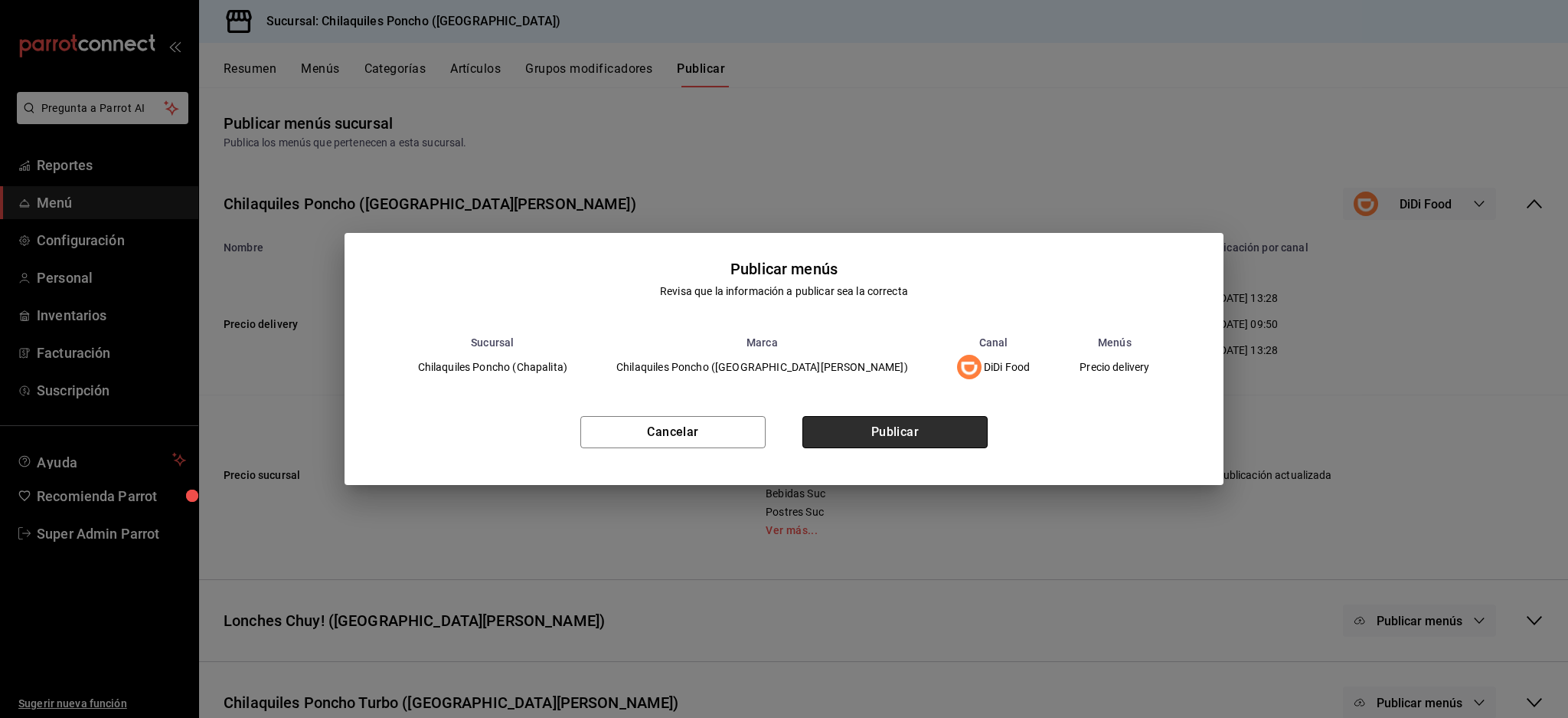
click at [904, 433] on button "Publicar" at bounding box center [894, 432] width 185 height 32
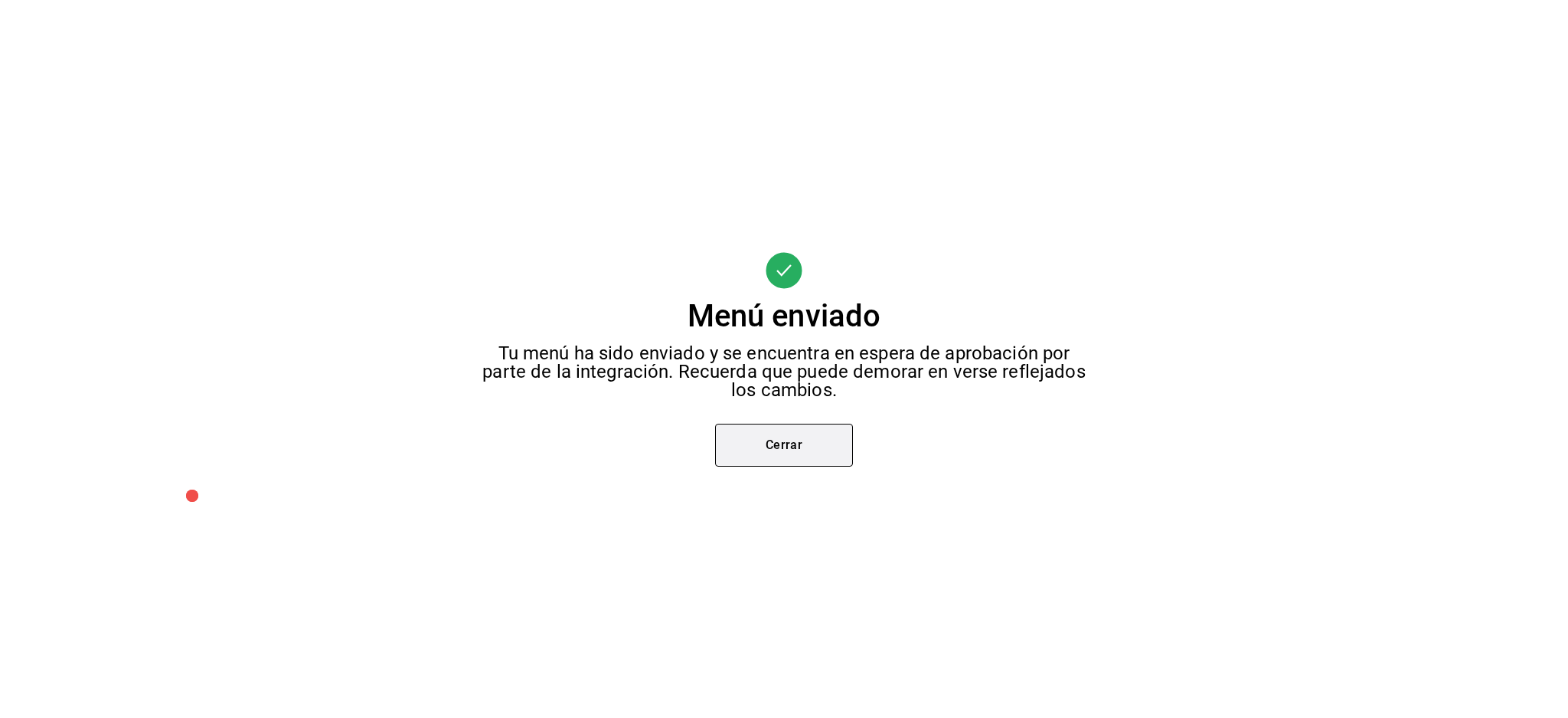
click at [821, 451] on button "Cerrar" at bounding box center [783, 445] width 137 height 43
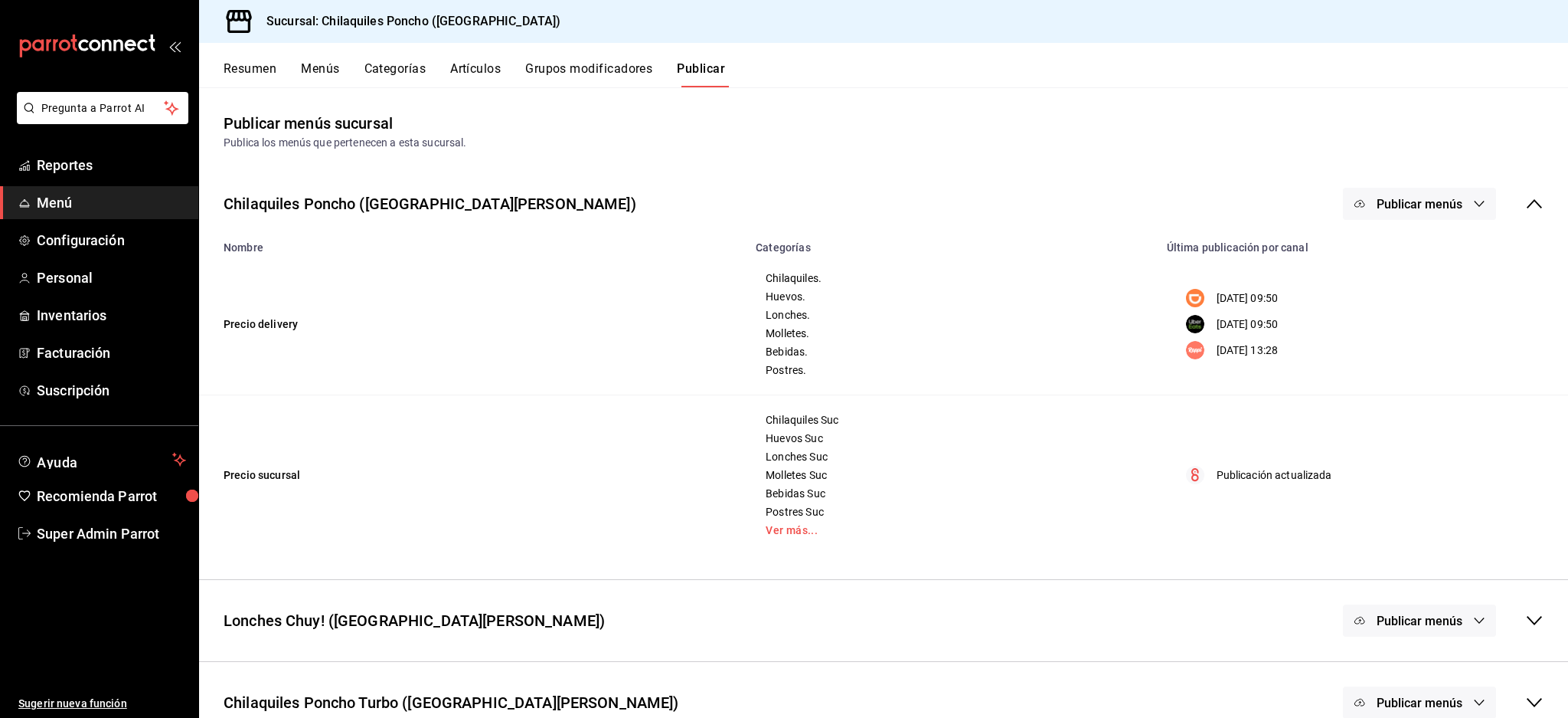
click at [1368, 193] on button "Publicar menús" at bounding box center [1418, 204] width 153 height 32
click at [1416, 332] on span "Rappi" at bounding box center [1427, 340] width 74 height 16
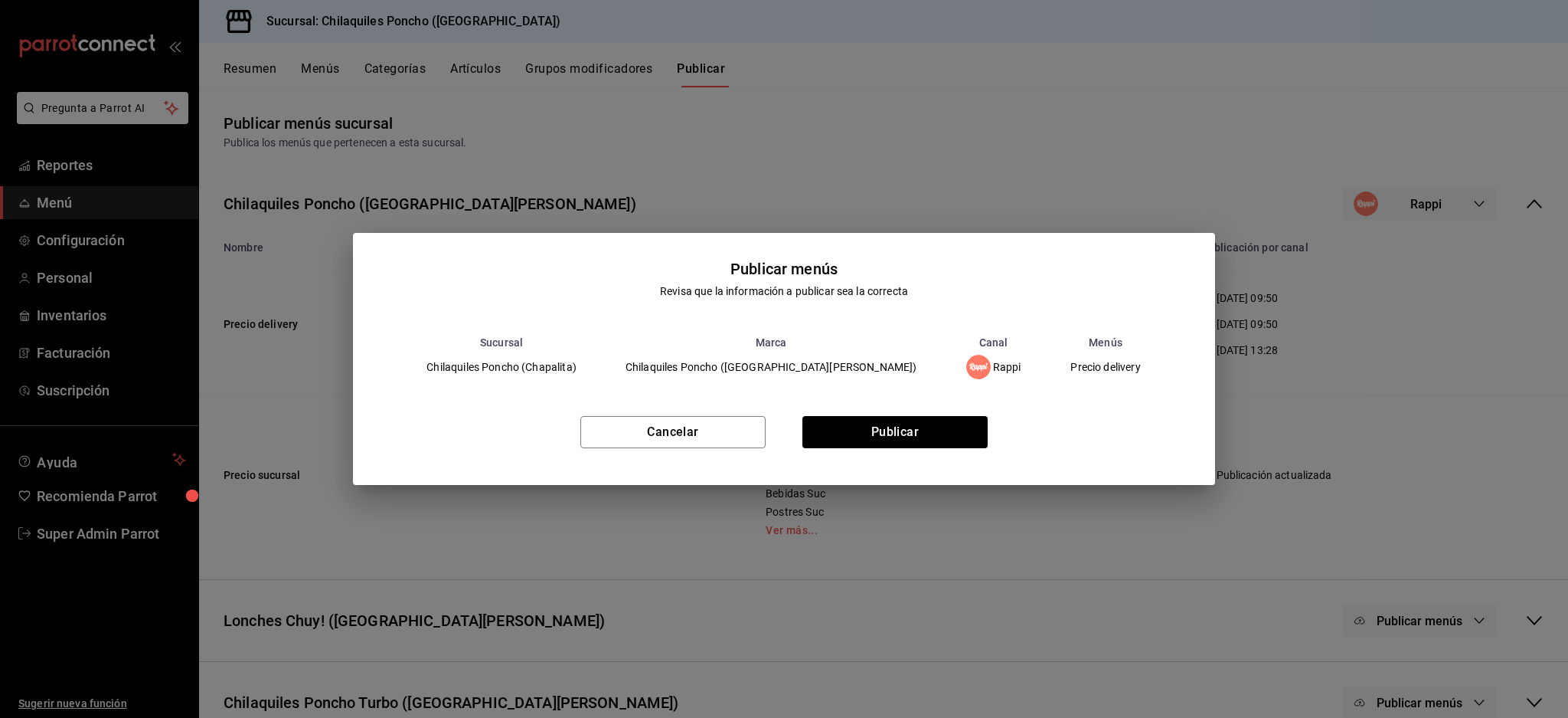
click at [912, 451] on div "Cancelar Publicar" at bounding box center [783, 438] width 861 height 94
click at [916, 417] on button "Publicar" at bounding box center [894, 432] width 185 height 32
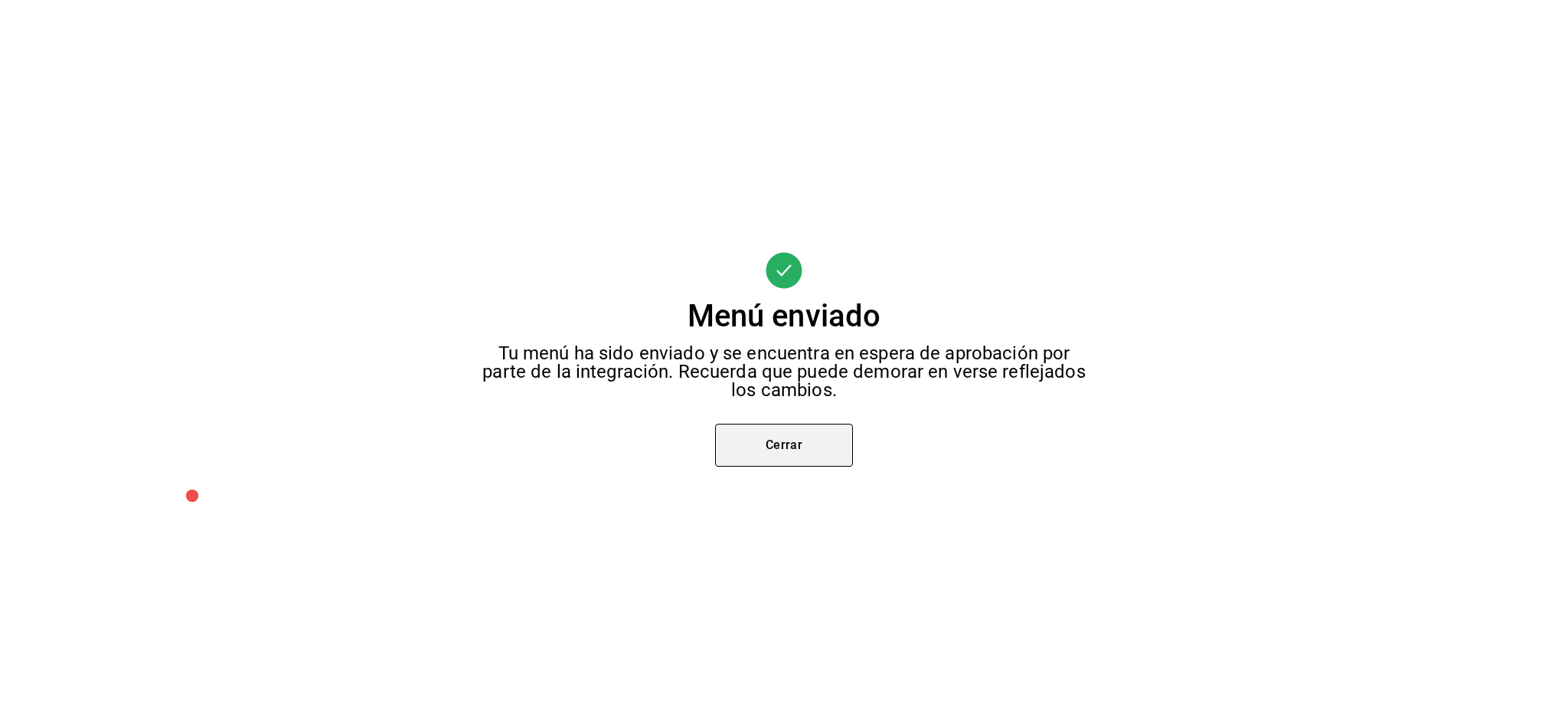
click at [777, 445] on button "Cerrar" at bounding box center [783, 445] width 137 height 43
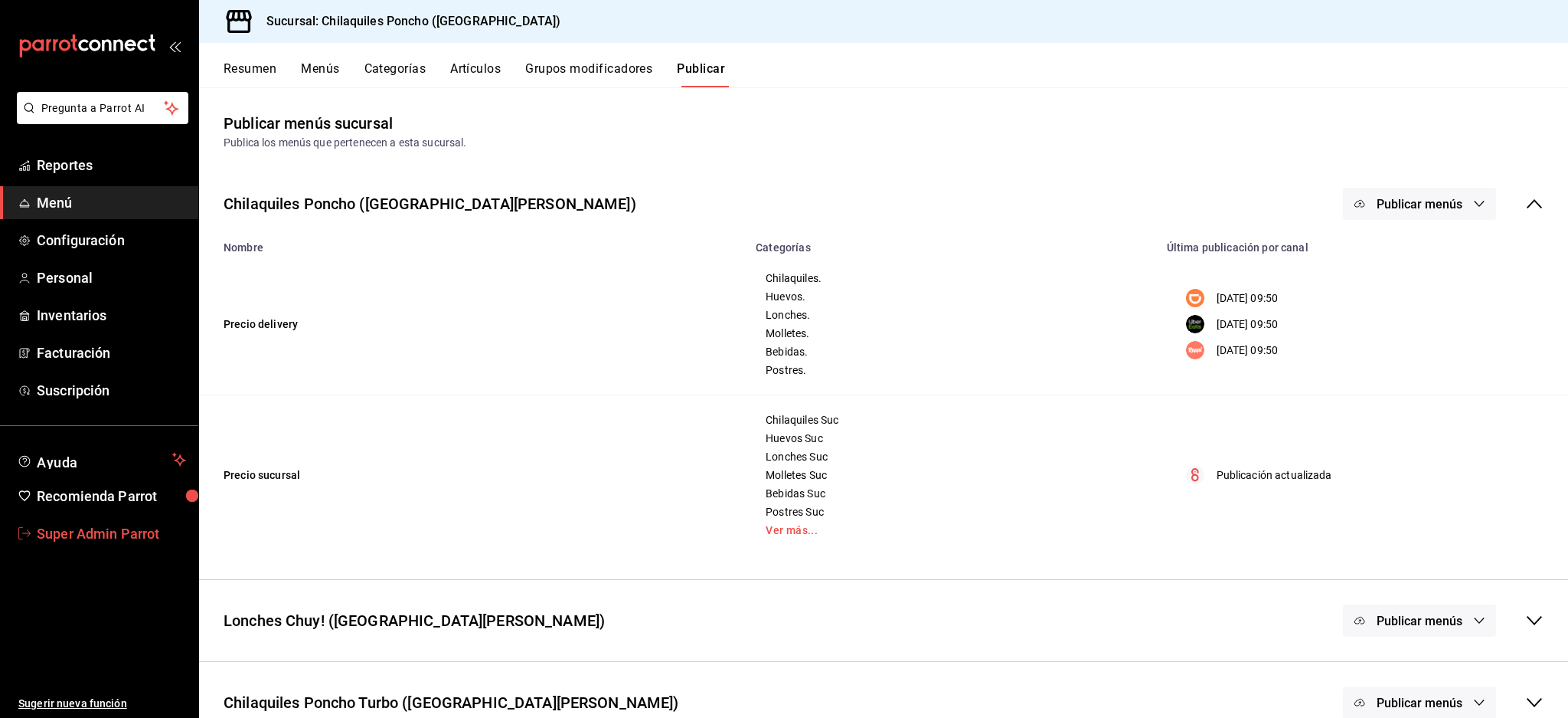
click at [62, 533] on span "Super Admin Parrot" at bounding box center [111, 534] width 149 height 21
